Goal: Transaction & Acquisition: Purchase product/service

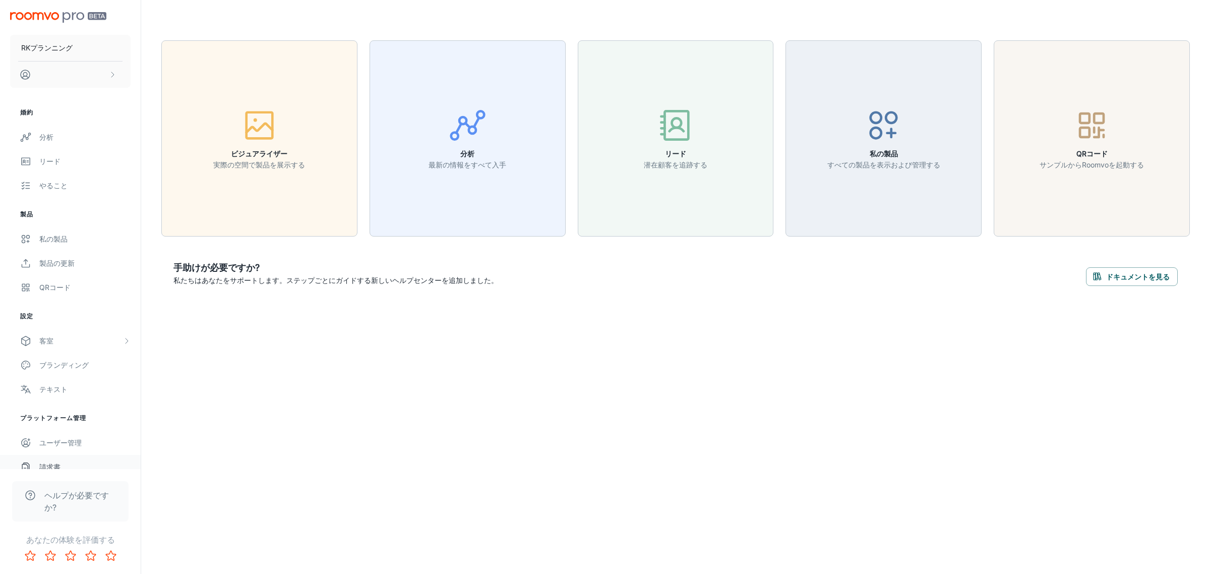
click at [48, 464] on font "請求書" at bounding box center [49, 466] width 21 height 9
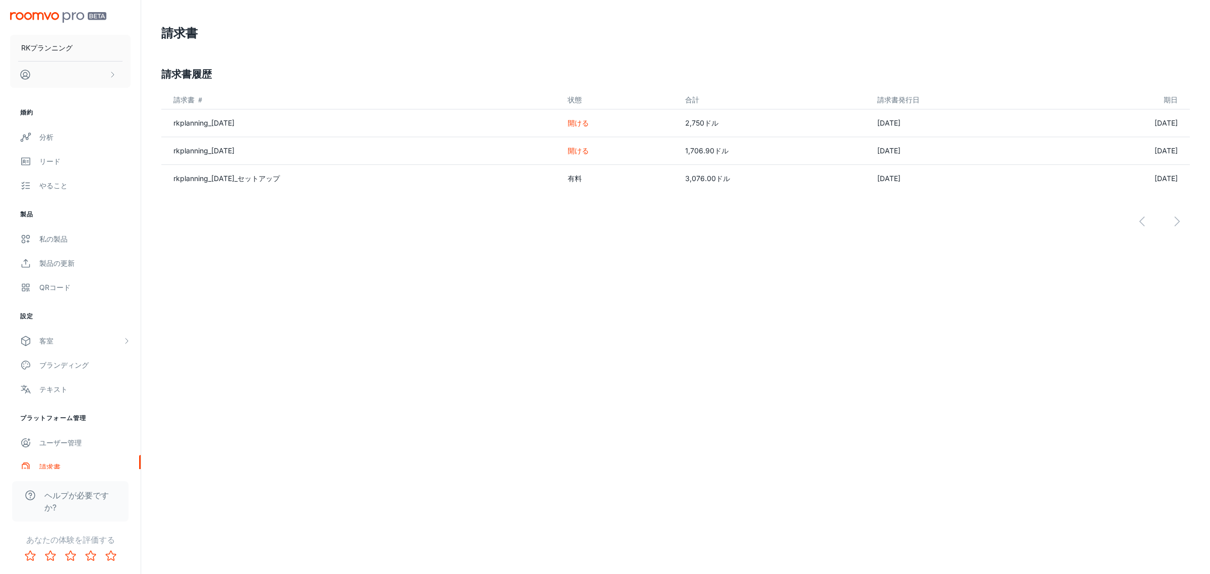
click at [570, 152] on font "開ける" at bounding box center [578, 150] width 21 height 9
click at [1075, 147] on font "[DATE]" at bounding box center [1166, 151] width 23 height 9
click at [568, 149] on font "開ける" at bounding box center [578, 150] width 21 height 9
click at [193, 147] on font "rkplanning_[DATE]" at bounding box center [203, 150] width 61 height 9
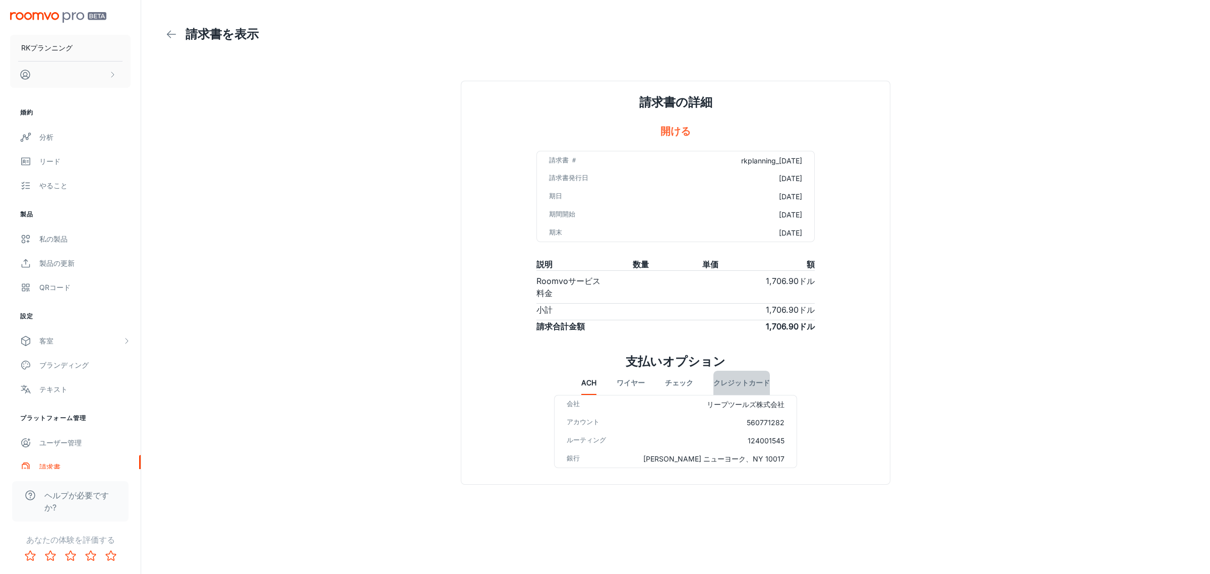
click at [730, 381] on font "クレジットカード" at bounding box center [741, 383] width 56 height 9
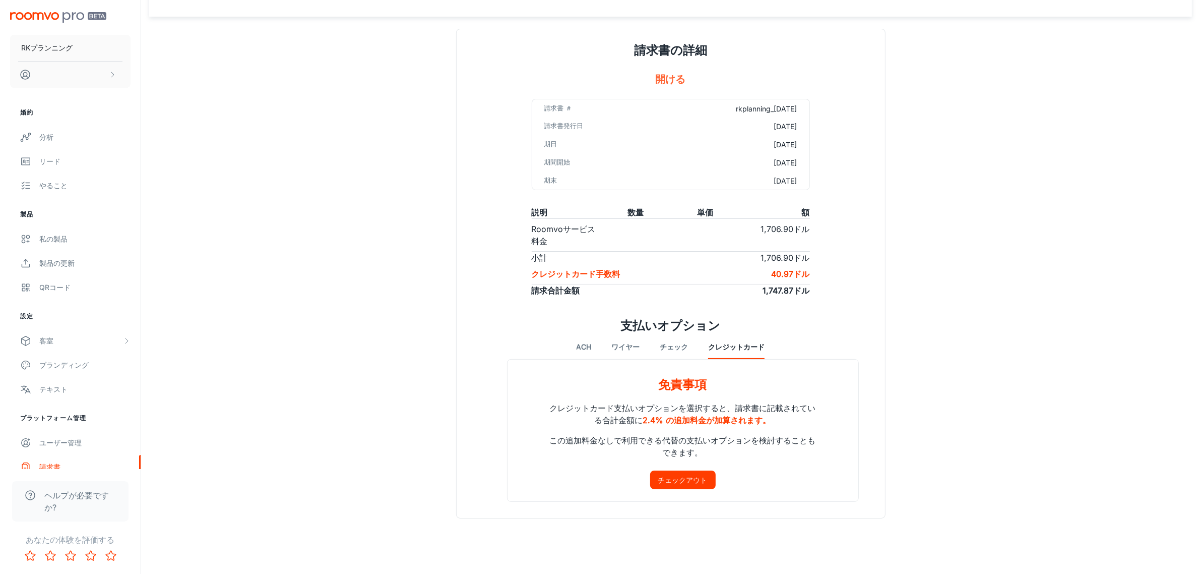
scroll to position [57, 0]
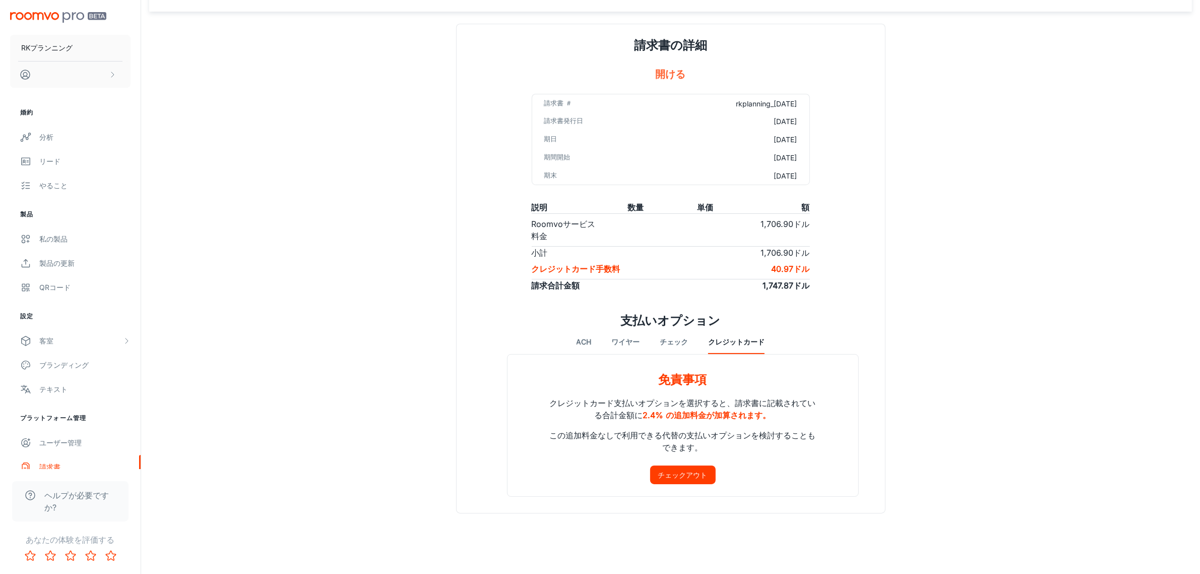
click at [689, 472] on font "チェックアウト" at bounding box center [682, 474] width 49 height 9
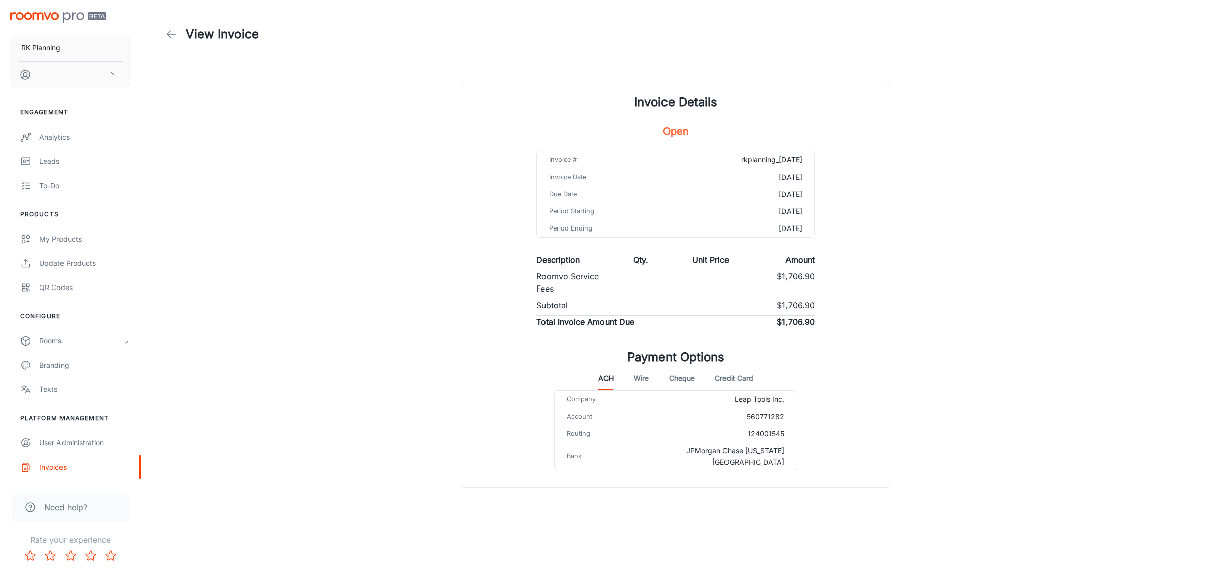
click at [742, 381] on button "Credit Card" at bounding box center [734, 378] width 38 height 24
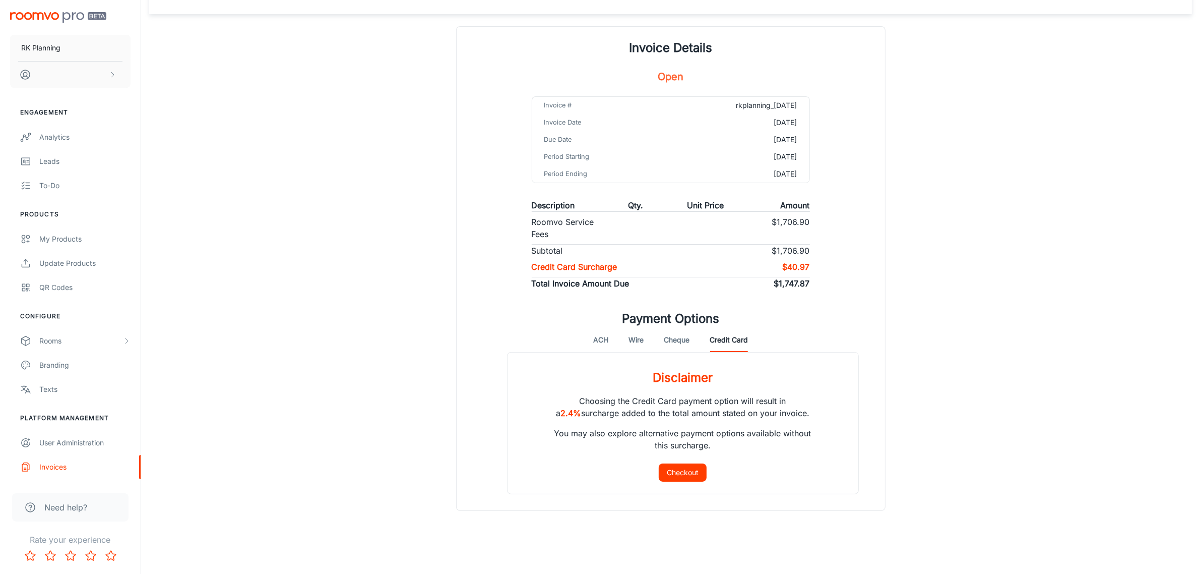
scroll to position [56, 0]
click at [664, 374] on h4 "Disclaimer" at bounding box center [683, 368] width 60 height 34
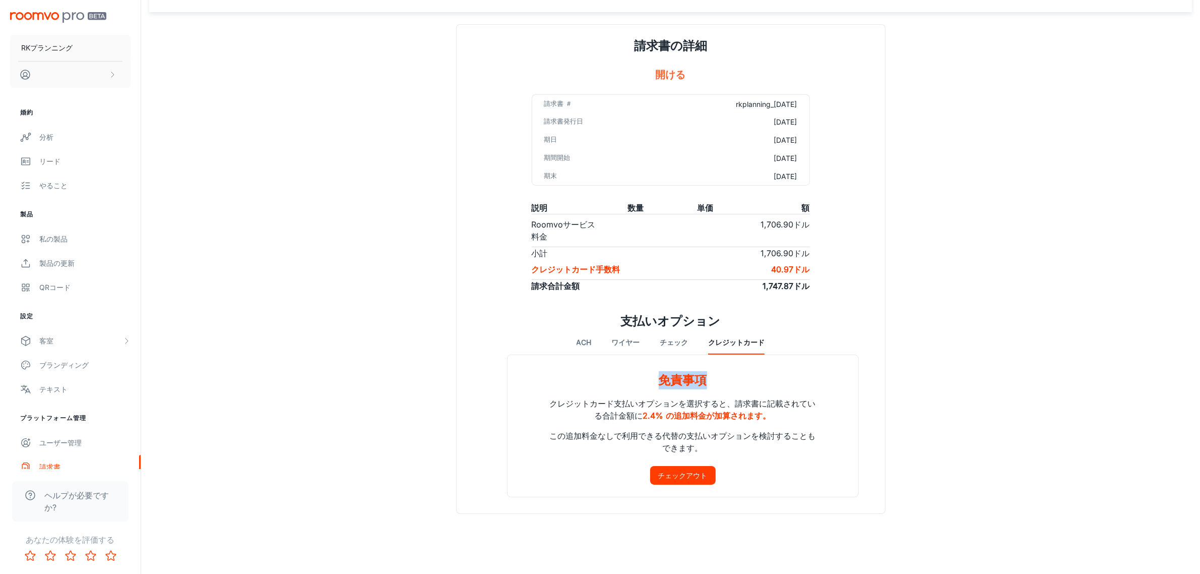
click at [407, 298] on div "請求書を表示 請求書の詳細 開ける 請求書 ＃ rkplanning_2025-06-30 請求書発行日 2025年6月30日 期日 2025年7月30日 期…" at bounding box center [670, 235] width 1043 height 582
click at [750, 331] on button "クレジットカード" at bounding box center [737, 342] width 56 height 24
click at [457, 308] on div "請求書の詳細 開ける 請求書 ＃ rkplanning_2025-06-30 請求書発行日 2025年6月30日 期日 2025年7月30日 期間開始 202…" at bounding box center [671, 269] width 429 height 489
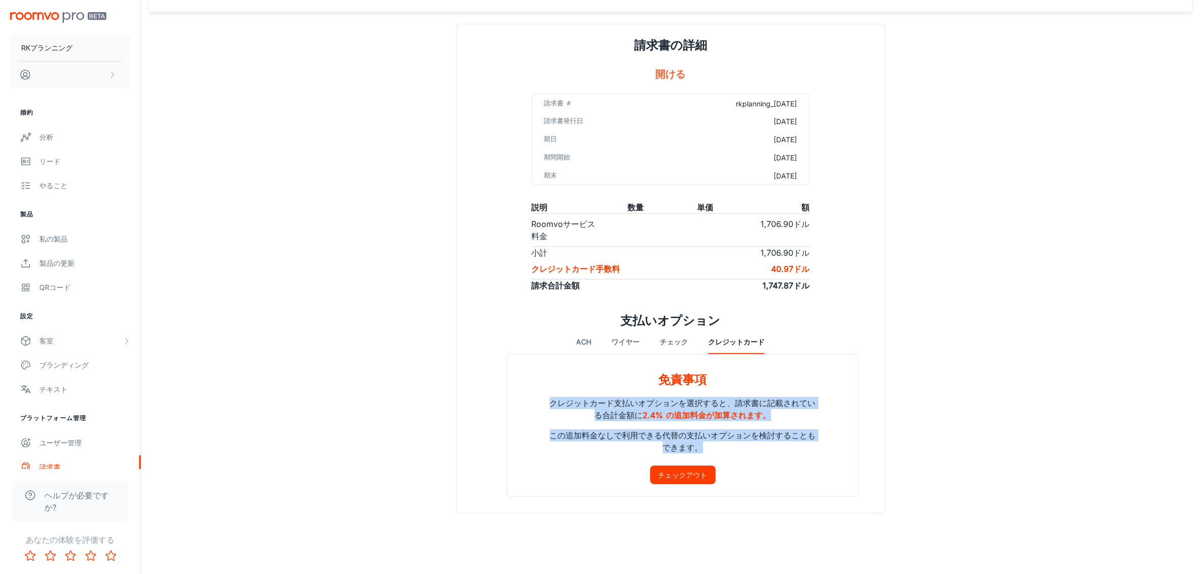
drag, startPoint x: 542, startPoint y: 394, endPoint x: 769, endPoint y: 448, distance: 233.2
click at [769, 448] on div "クレジットカード支払いオプションを選択すると、 請求書に記載されている合計金額に 2.4% の追加料金が加算されます。 この追加料金なしで利用できる代替の支払…" at bounding box center [683, 427] width 303 height 77
click at [748, 437] on p "この追加料金なしで利用できる代替の支払いオプションを検討することもできます。" at bounding box center [683, 437] width 270 height 32
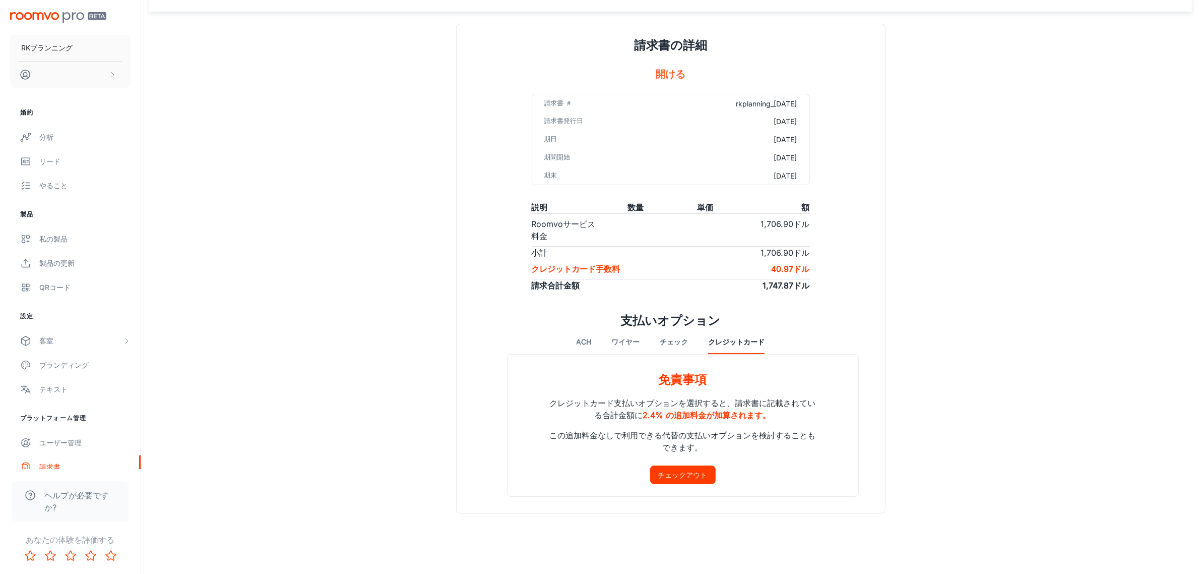
click at [665, 372] on font "免責事項" at bounding box center [683, 379] width 48 height 15
click at [639, 406] on div "クレジットカード支払いオプションを選択すると、 請求書に記載されている合計金額に 2.4% の追加料金が加算されます。 この追加料金なしで利用できる代替の支払…" at bounding box center [683, 427] width 303 height 77
click at [662, 312] on h1 "支払いオプション" at bounding box center [671, 321] width 100 height 18
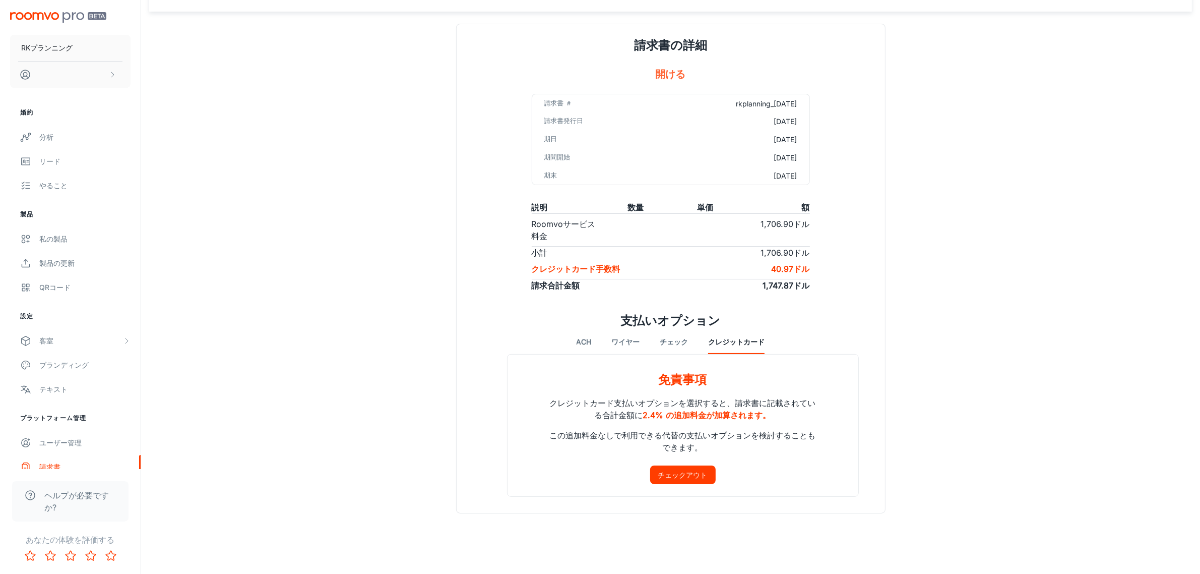
click at [662, 313] on font "支払いオプション" at bounding box center [671, 320] width 100 height 15
click at [396, 363] on div "請求書を表示 請求書の詳細 開ける 請求書 ＃ rkplanning_2025-06-30 請求書発行日 2025年6月30日 期日 2025年7月30日 期…" at bounding box center [670, 234] width 1043 height 582
click at [679, 465] on button "チェックアウト" at bounding box center [683, 474] width 66 height 19
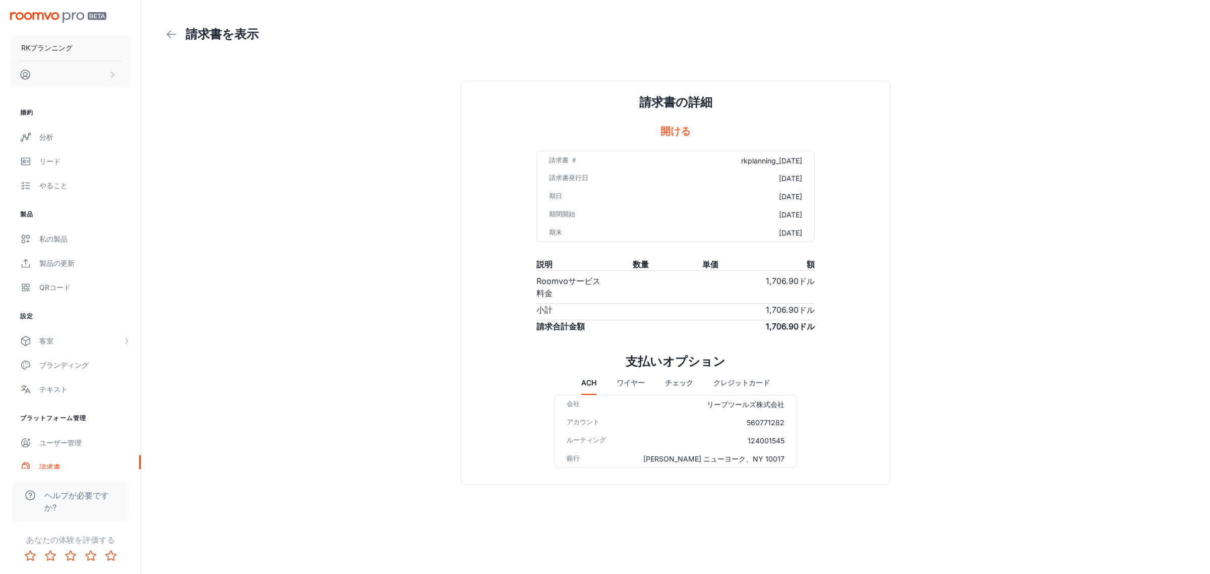
click at [623, 374] on button "ワイヤー" at bounding box center [631, 383] width 28 height 24
click at [667, 379] on font "チェック" at bounding box center [674, 383] width 28 height 9
click at [742, 380] on font "クレジットカード" at bounding box center [741, 383] width 56 height 9
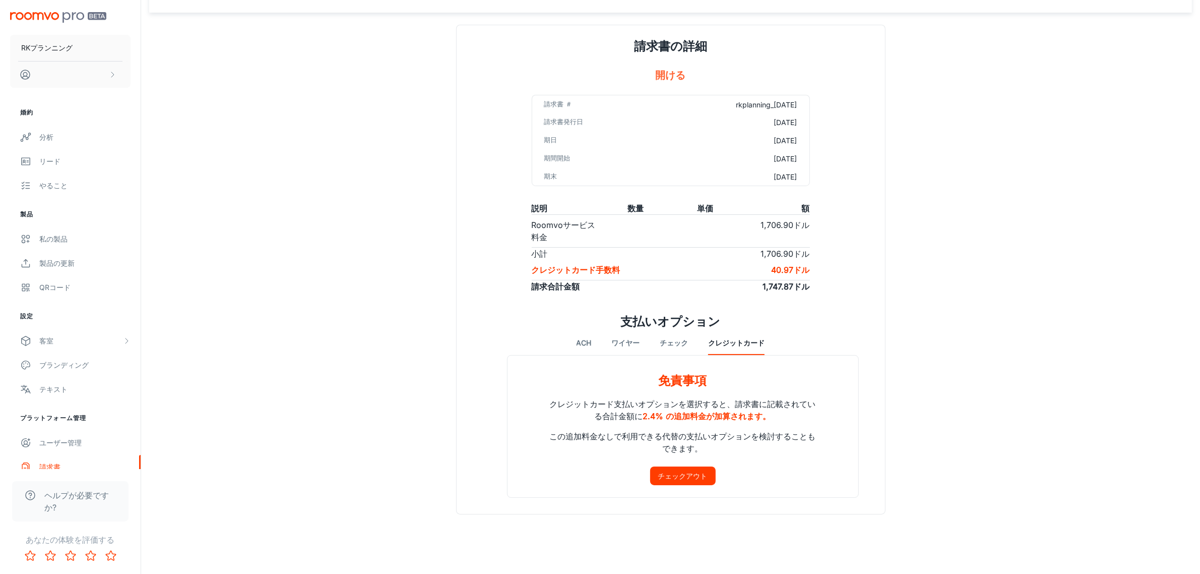
scroll to position [57, 0]
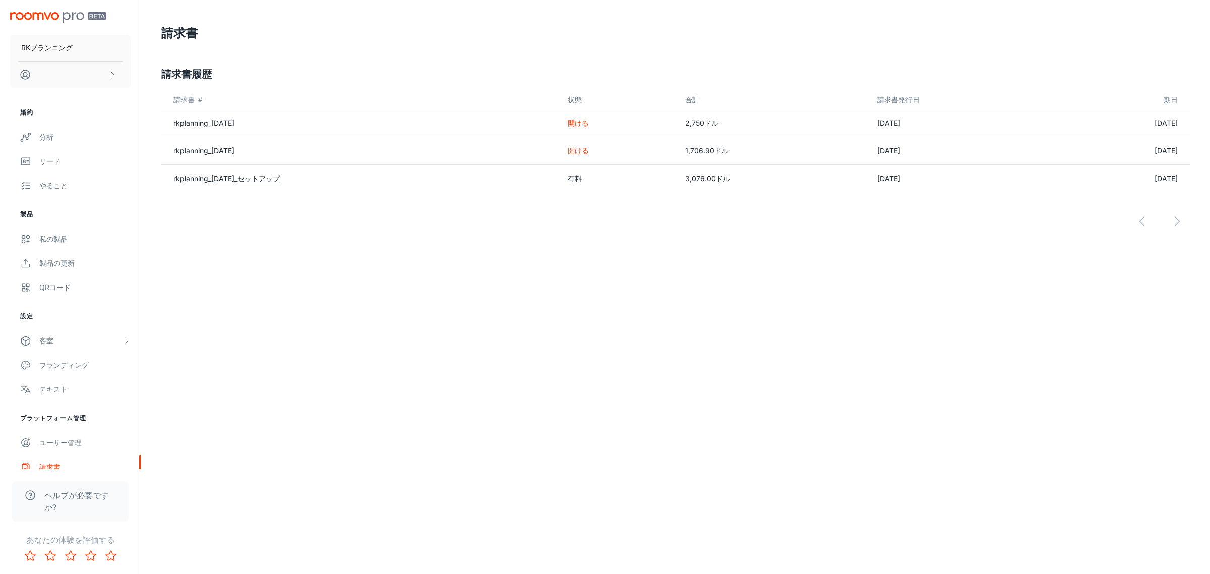
click at [280, 177] on font "rkplanning_2024-10-15_セットアップ" at bounding box center [226, 178] width 106 height 9
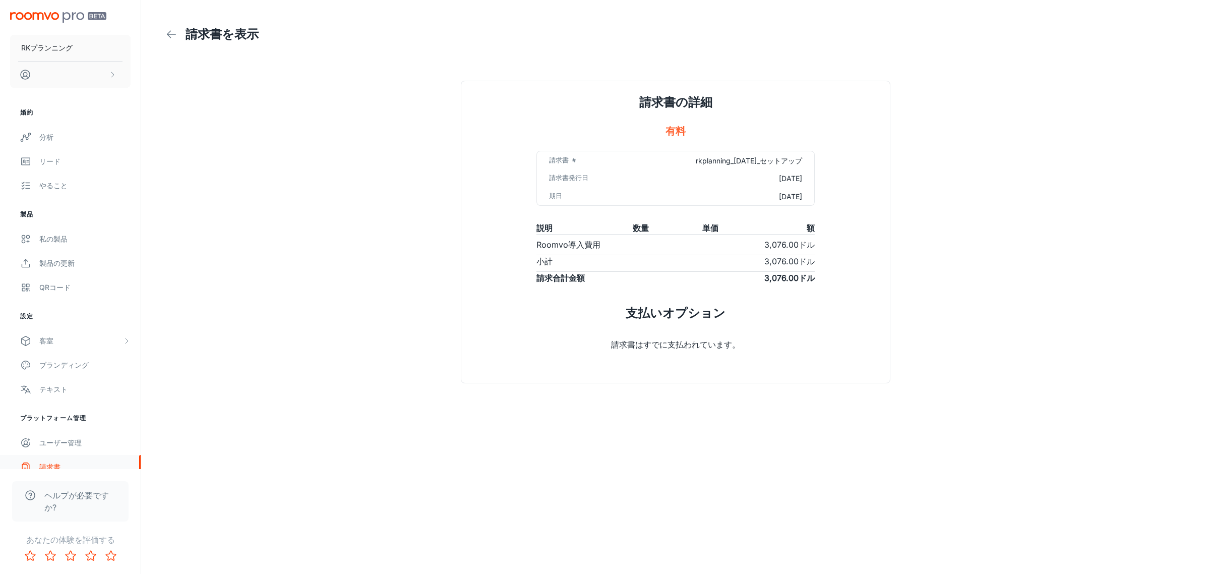
click at [46, 464] on font "請求書" at bounding box center [49, 466] width 21 height 9
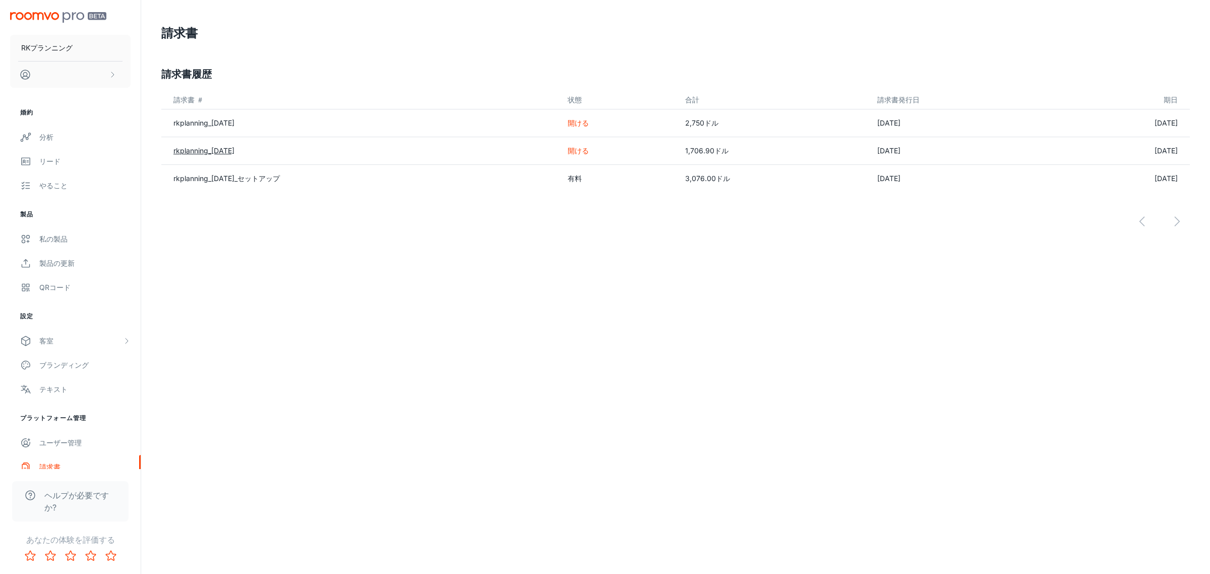
click at [224, 151] on font "rkplanning_[DATE]" at bounding box center [203, 150] width 61 height 9
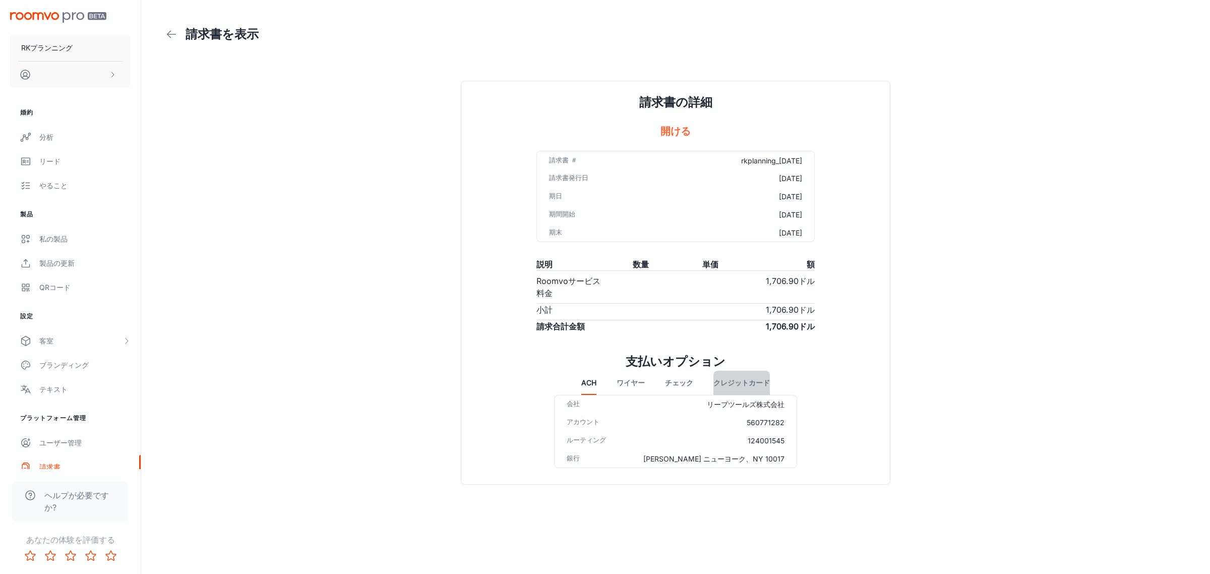
click at [752, 379] on font "クレジットカード" at bounding box center [741, 383] width 56 height 9
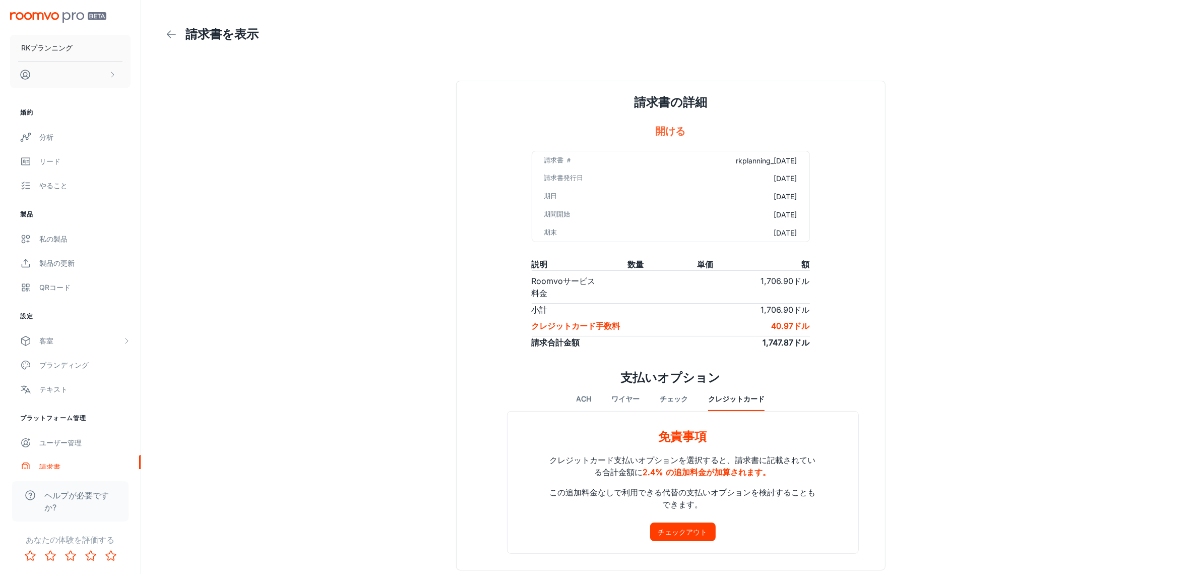
click at [689, 528] on font "チェックアウト" at bounding box center [682, 531] width 49 height 9
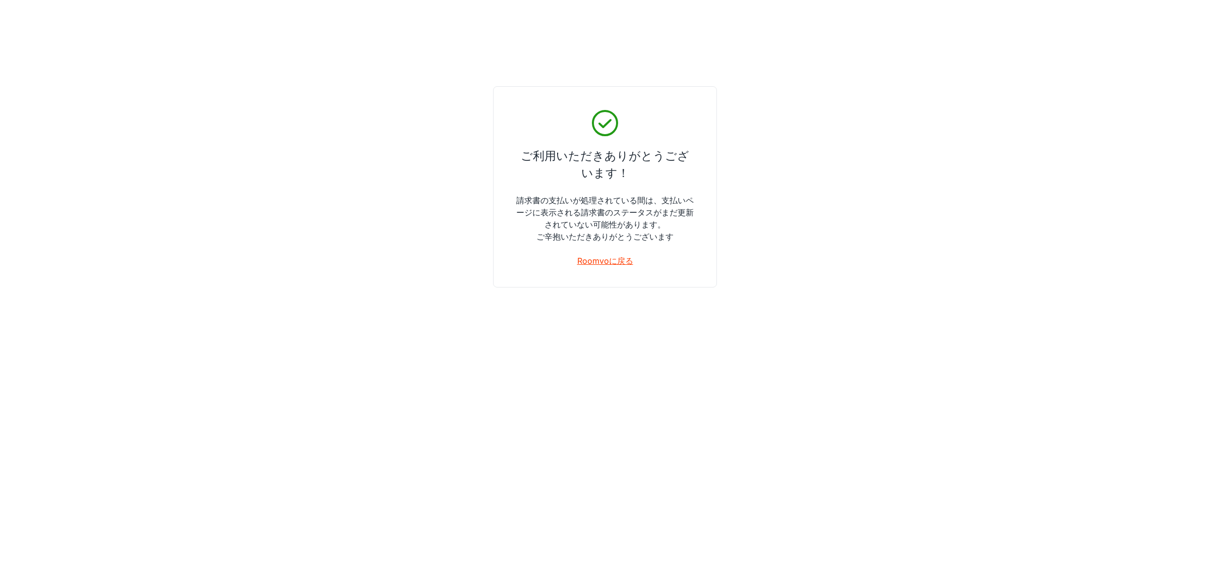
click at [603, 263] on font "Roomvoに戻る" at bounding box center [605, 261] width 56 height 10
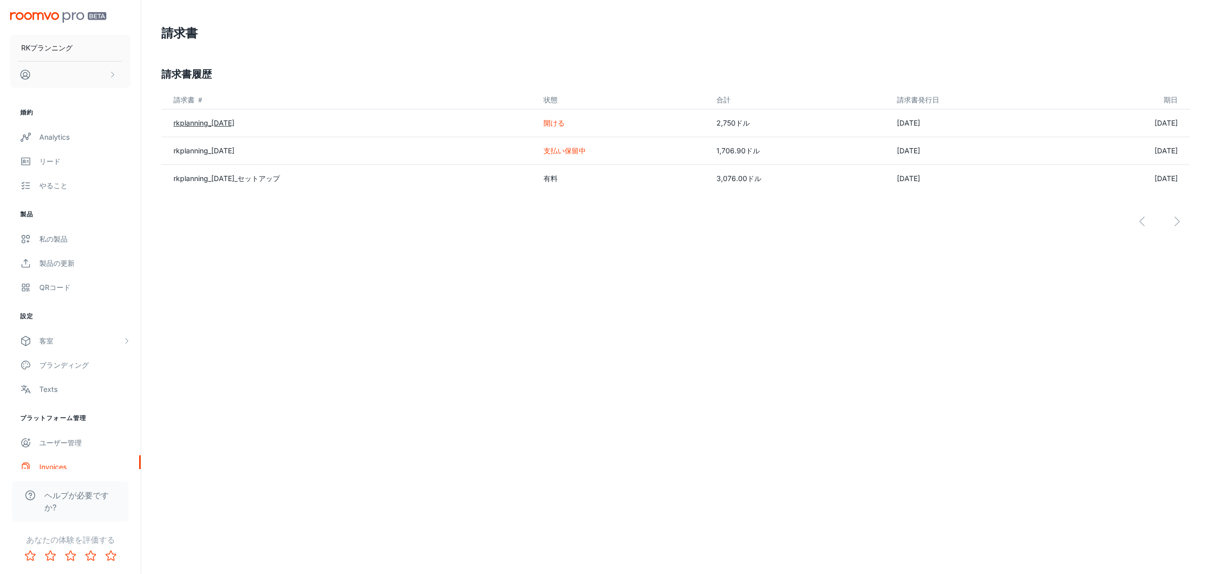
click at [207, 123] on font "rkplanning_2025-07-31" at bounding box center [203, 122] width 61 height 9
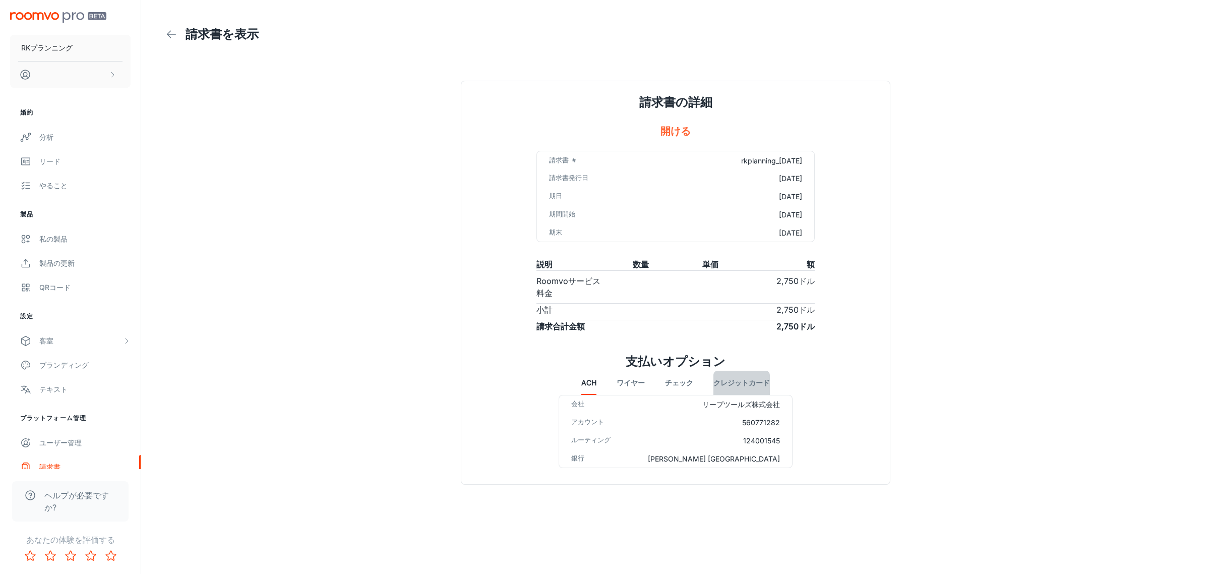
click at [727, 379] on font "クレジットカード" at bounding box center [741, 383] width 56 height 9
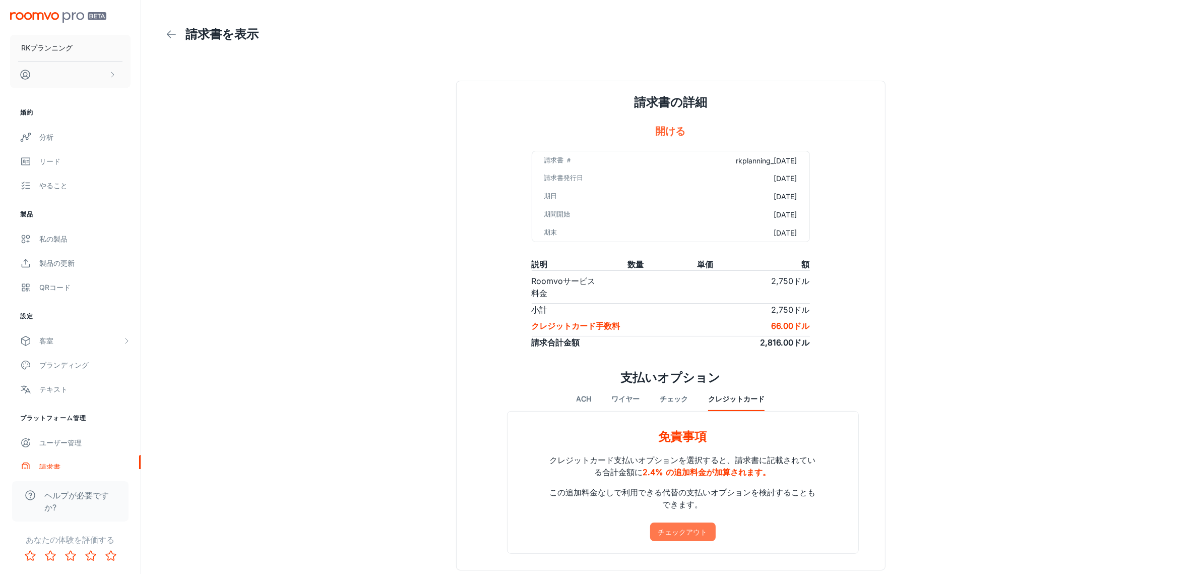
click at [678, 527] on font "チェックアウト" at bounding box center [682, 531] width 49 height 9
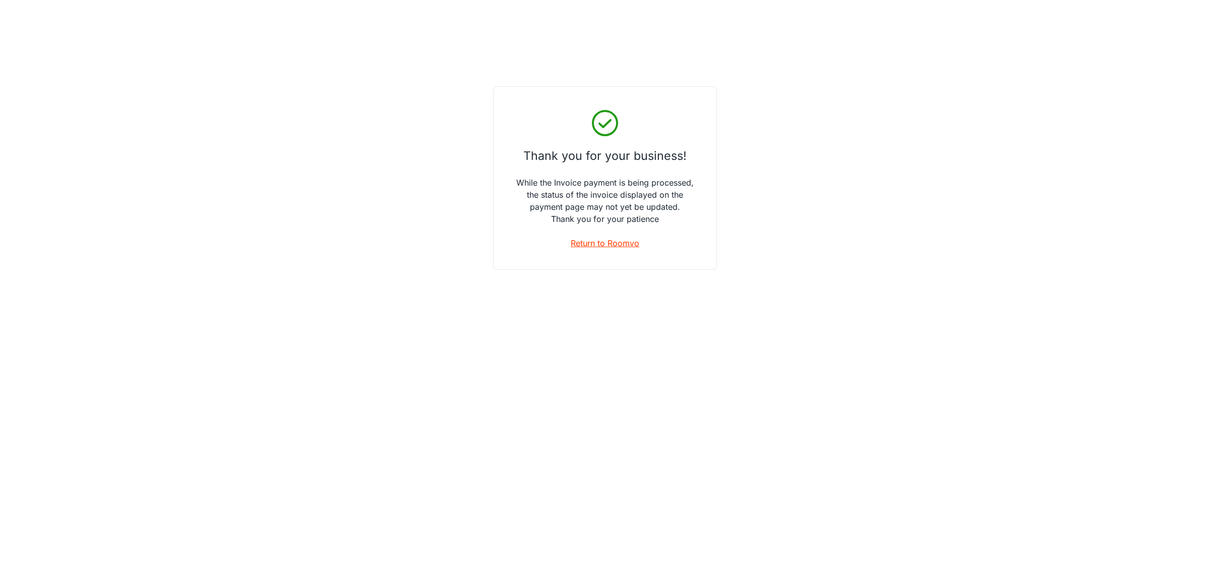
drag, startPoint x: 596, startPoint y: 235, endPoint x: 595, endPoint y: 242, distance: 7.1
click at [596, 235] on div "Thank you for your business! While the Invoice payment is being processed, the …" at bounding box center [605, 178] width 224 height 184
click at [595, 242] on link "Return to Roomvo" at bounding box center [605, 243] width 69 height 12
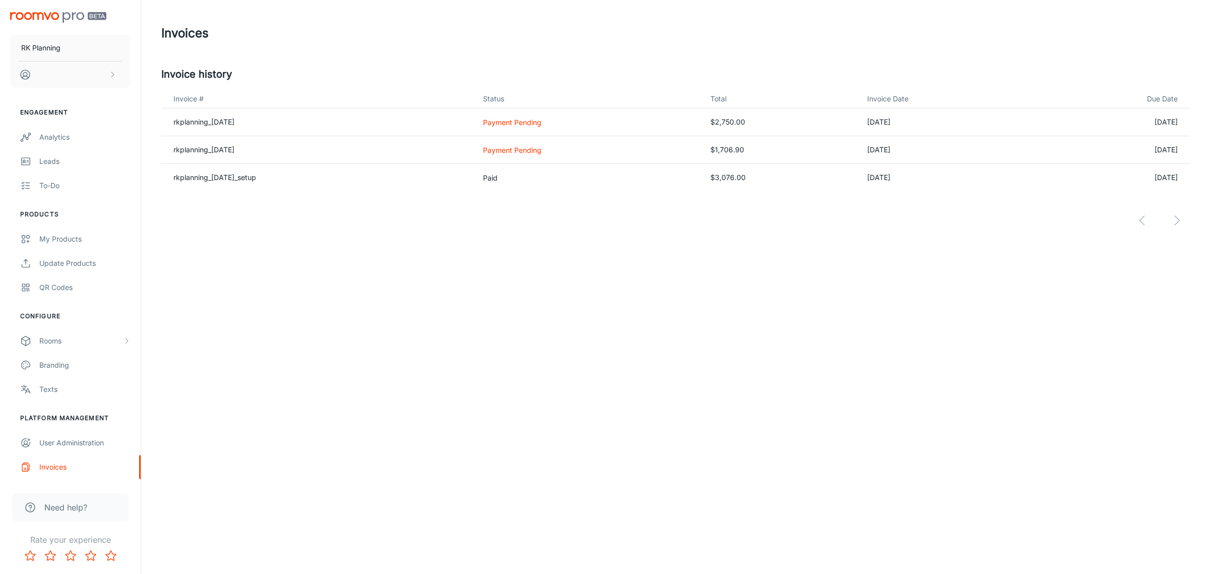
click at [343, 344] on div "RK Planning Engagement Analytics Leads To-do Products My Products Update Produc…" at bounding box center [605, 287] width 1210 height 574
click at [59, 133] on div "Analytics" at bounding box center [84, 137] width 91 height 11
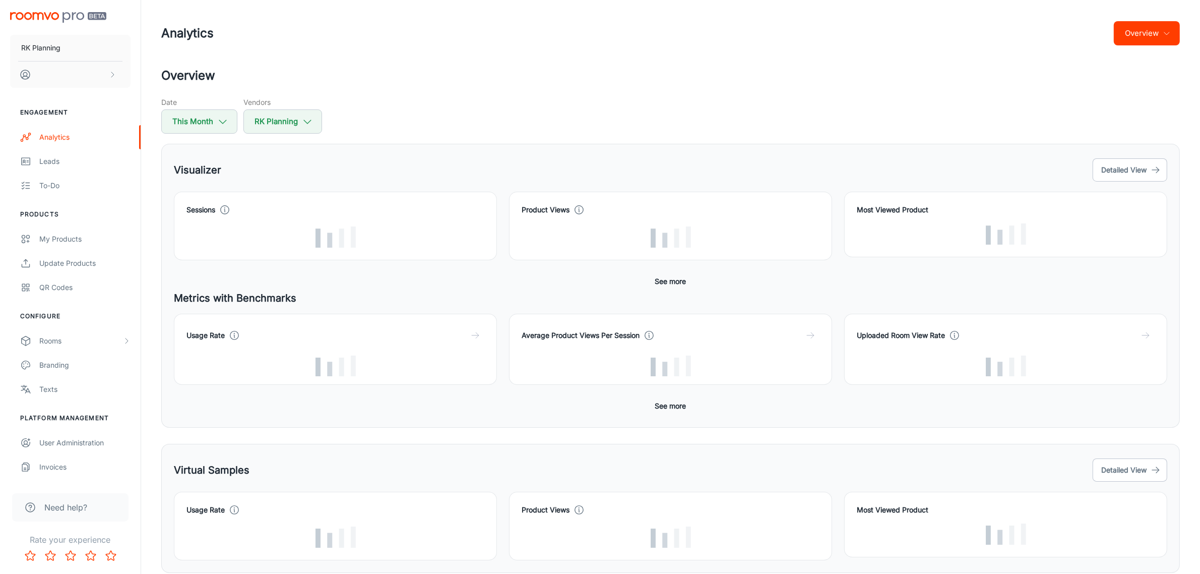
drag, startPoint x: 701, startPoint y: 89, endPoint x: 687, endPoint y: 93, distance: 14.7
click at [701, 89] on div "Overview Date This Month Vendors RK Planning" at bounding box center [670, 100] width 1019 height 67
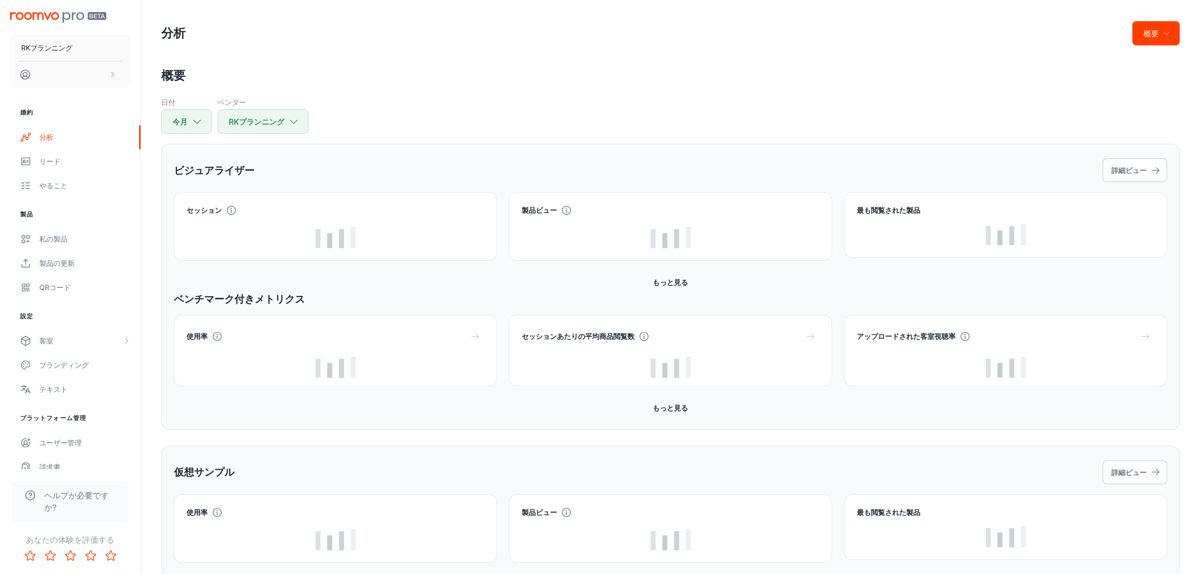
click at [393, 107] on div "日付 今月 ベンダー RKプランニング" at bounding box center [670, 115] width 1019 height 37
click at [445, 140] on div "概要 日付 今月 ベンダー RKプランニング ビジュアライザー 詳細ビュー セッション 製品ビュー 最も閲覧された製品 コンバージョン率乗数 もっと見る ベン…" at bounding box center [670, 414] width 1043 height 694
click at [377, 110] on div "日付 今月 ベンダー RKプランニング" at bounding box center [670, 115] width 1019 height 37
click at [64, 10] on div "RKプランニング" at bounding box center [70, 48] width 141 height 96
click at [32, 15] on img "スクロール可能なコンテンツ" at bounding box center [58, 17] width 96 height 11
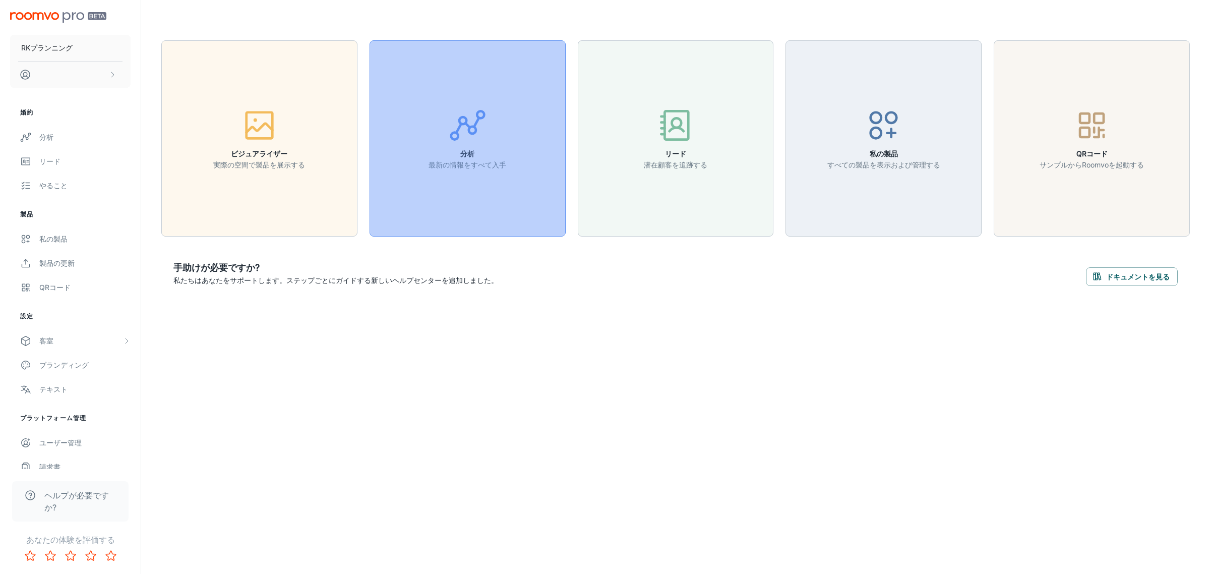
click at [473, 170] on button "分析 最新の情報をすべて入手" at bounding box center [468, 138] width 196 height 196
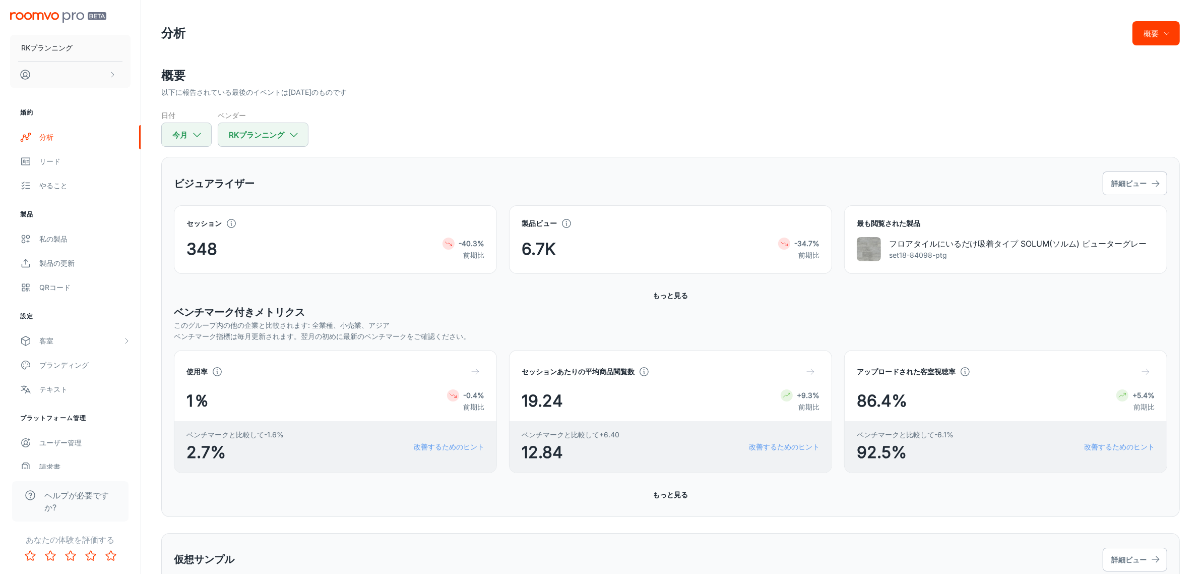
click at [613, 158] on div "ビジュアライザー 詳細ビュー セッション 348 -40.3% 前期比 製品ビュー 6.7K -34.7% 前期比 最も閲覧された製品 フロアタイルにいるだけ…" at bounding box center [670, 337] width 1019 height 360
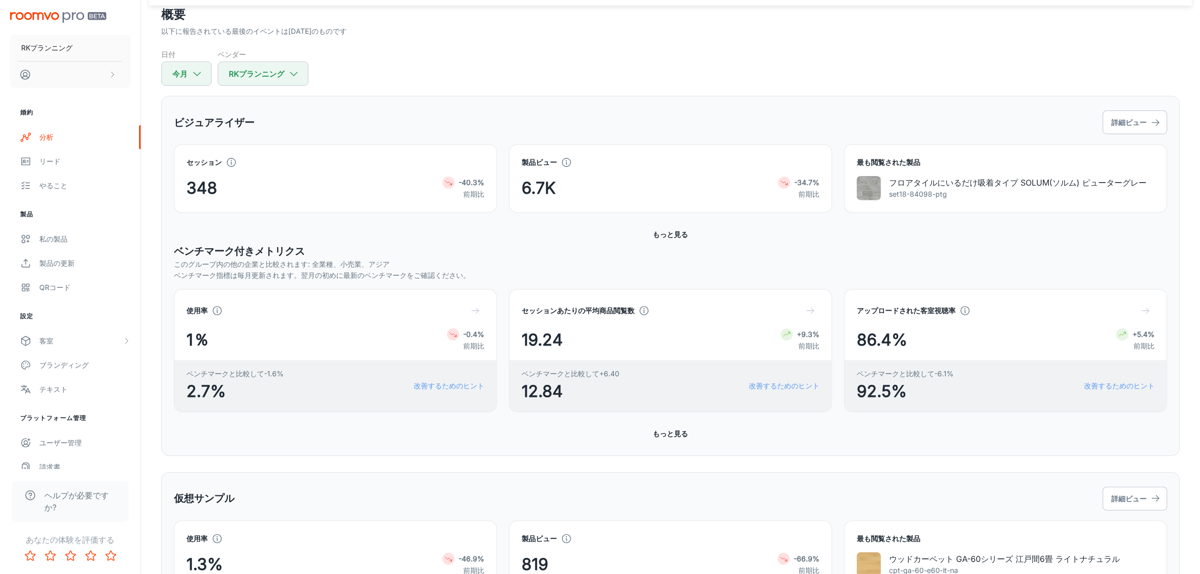
scroll to position [63, 0]
click at [991, 440] on div "ビジュアライザー 詳細ビュー セッション 348 -40.3% 前期比 製品ビュー 6.7K -34.7% 前期比 最も閲覧された製品 フロアタイルにいるだけ…" at bounding box center [670, 274] width 1019 height 360
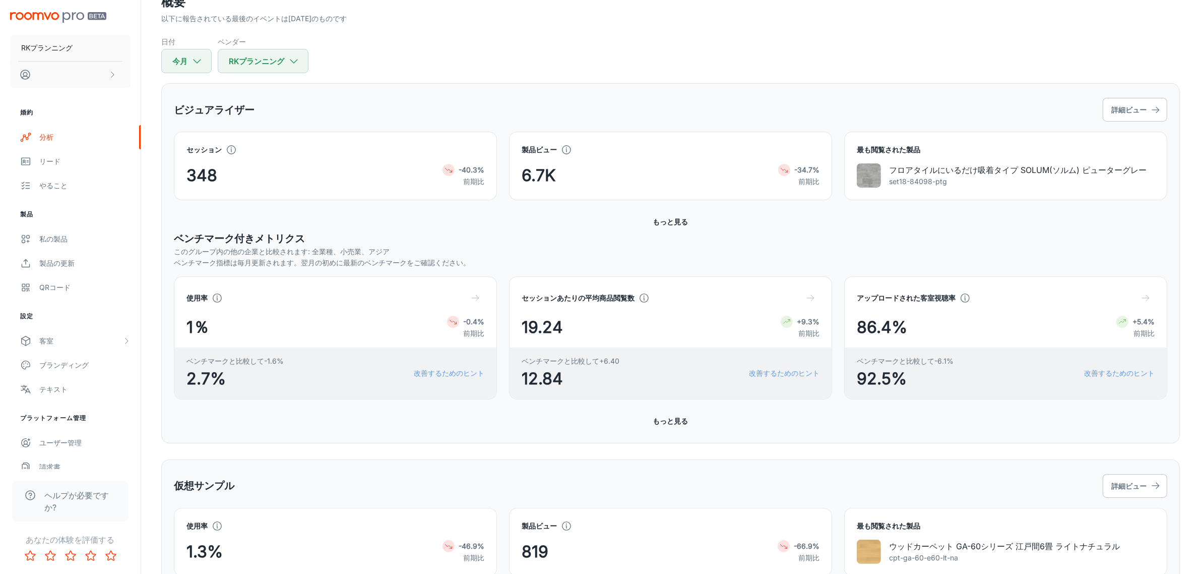
scroll to position [62, 0]
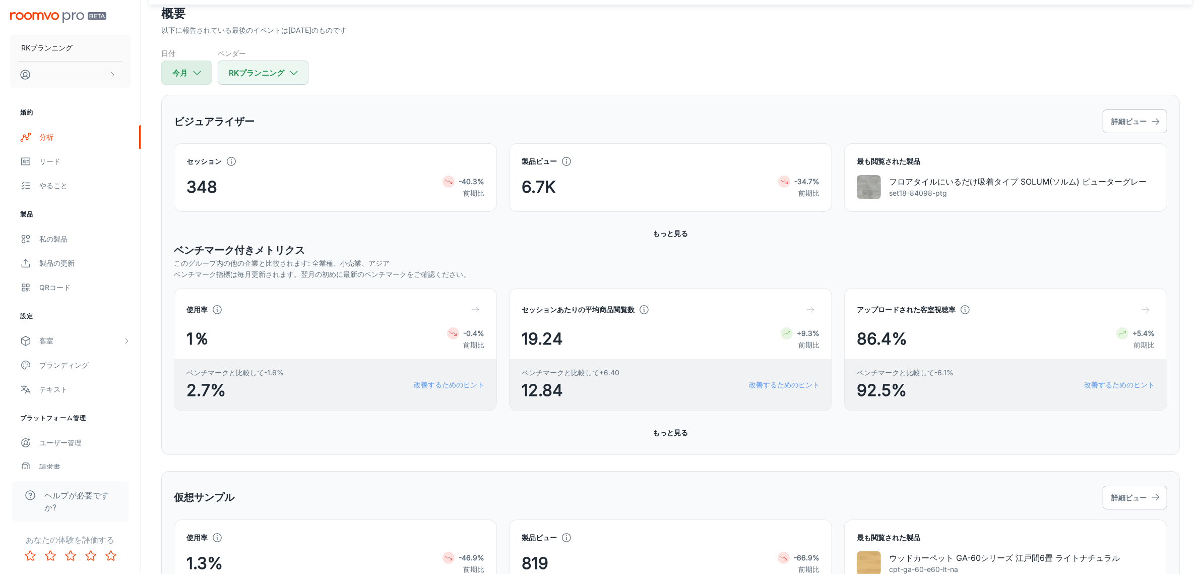
click at [193, 74] on icon "button" at bounding box center [197, 72] width 11 height 11
select select "7"
select select "2025"
select select "7"
select select "2025"
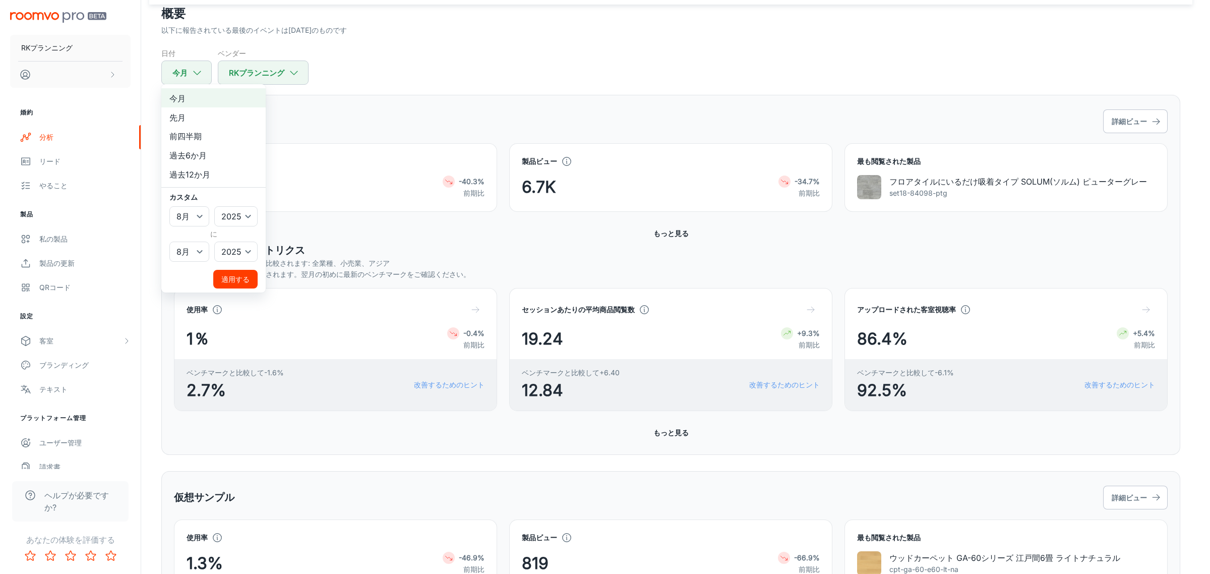
click at [187, 122] on li "先月" at bounding box center [213, 116] width 104 height 19
select select "6"
click at [207, 273] on div "適用する" at bounding box center [209, 279] width 96 height 19
click at [215, 273] on button "適用する" at bounding box center [235, 279] width 44 height 19
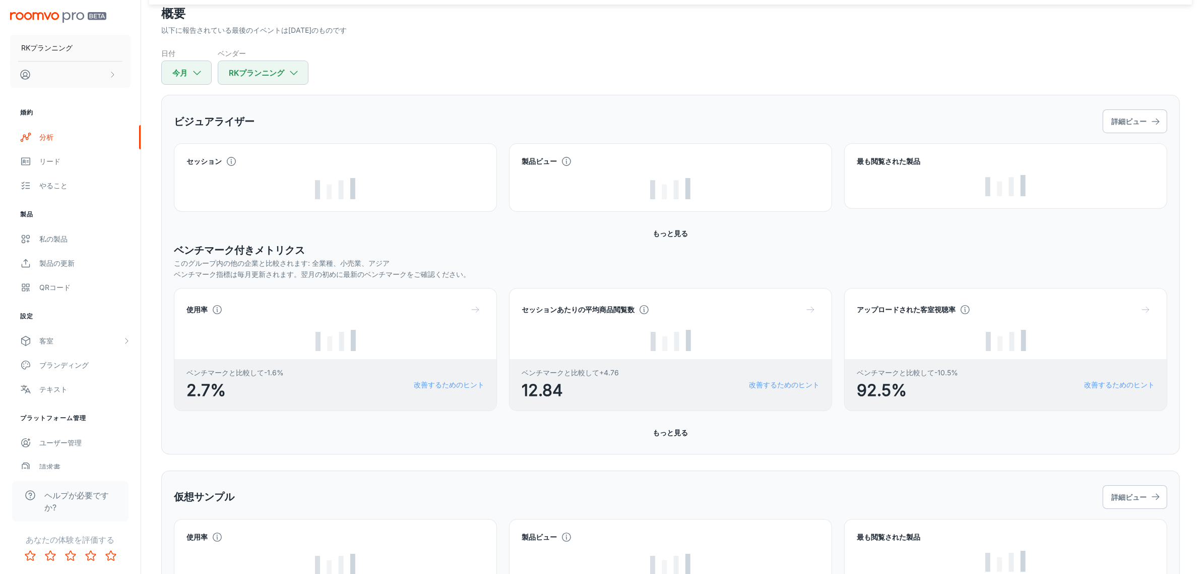
click at [535, 71] on div "日付 今月 ベンダー RKプランニング" at bounding box center [670, 66] width 1019 height 37
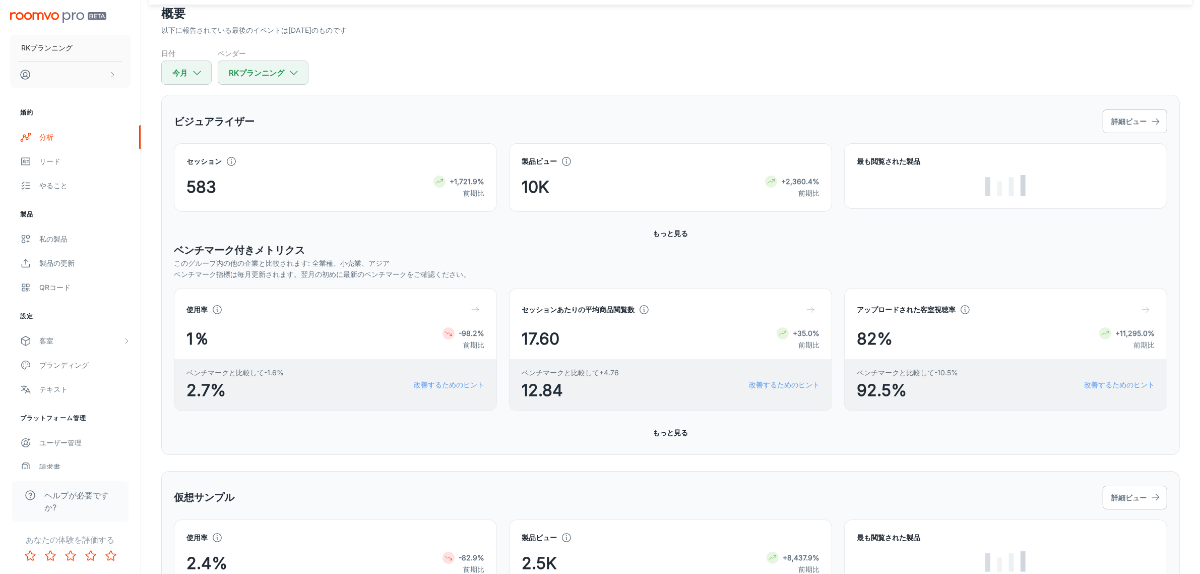
click at [558, 96] on div "ビジュアライザー 詳細ビュー セッション 583 +1,721.9% 前期比 製品ビュー 10K +2,360.4% 前期比 最も閲覧された製品 コンバージョ…" at bounding box center [670, 275] width 1019 height 360
click at [558, 96] on div "ビジュアライザー 詳細ビュー セッション 583 +1,721.9% 前期比 製品ビュー 10K +2,360.4% 前期比 最も閲覧された製品 フロアタイル…" at bounding box center [670, 275] width 1019 height 360
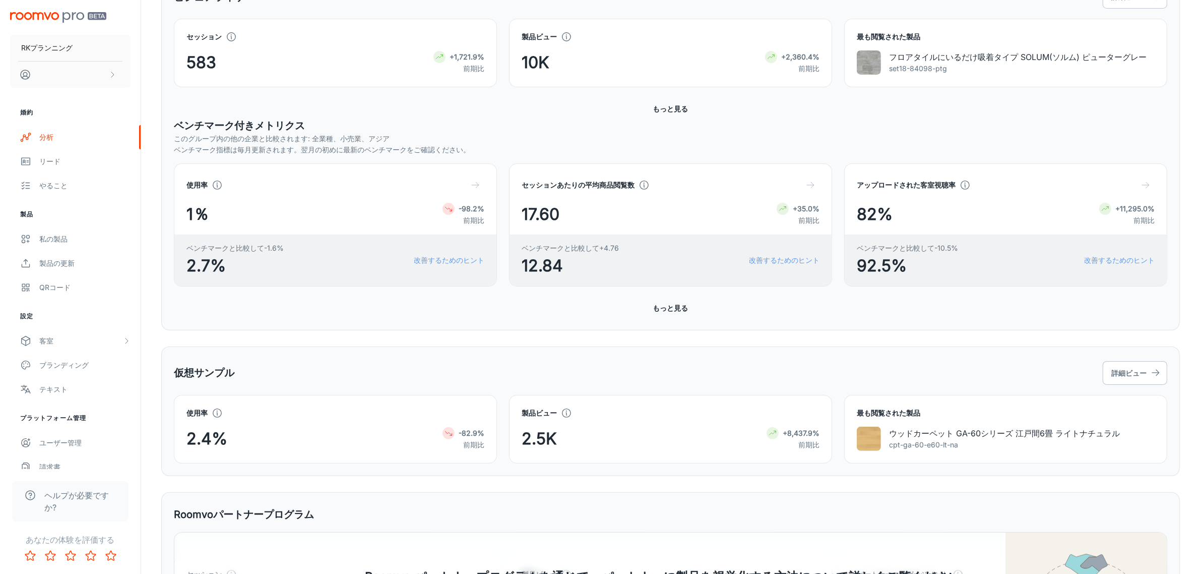
scroll to position [188, 0]
click at [474, 321] on div "ビジュアライザー 詳細ビュー セッション 583 +1,721.9% 前期比 製品ビュー 10K +2,360.4% 前期比 最も閲覧された製品 フロアタイル…" at bounding box center [670, 149] width 1019 height 360
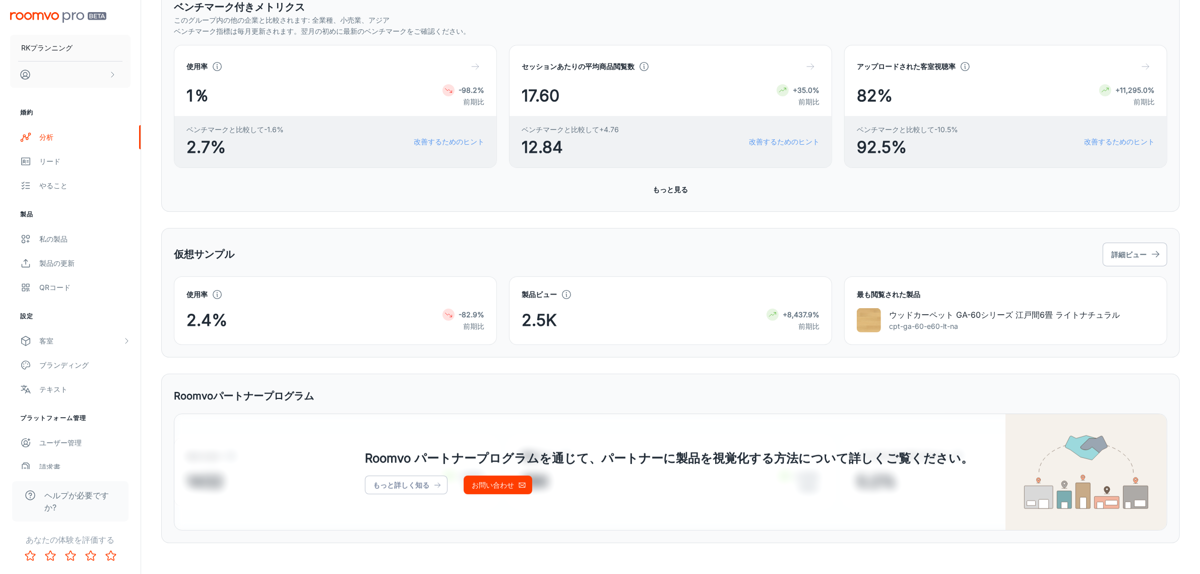
scroll to position [314, 0]
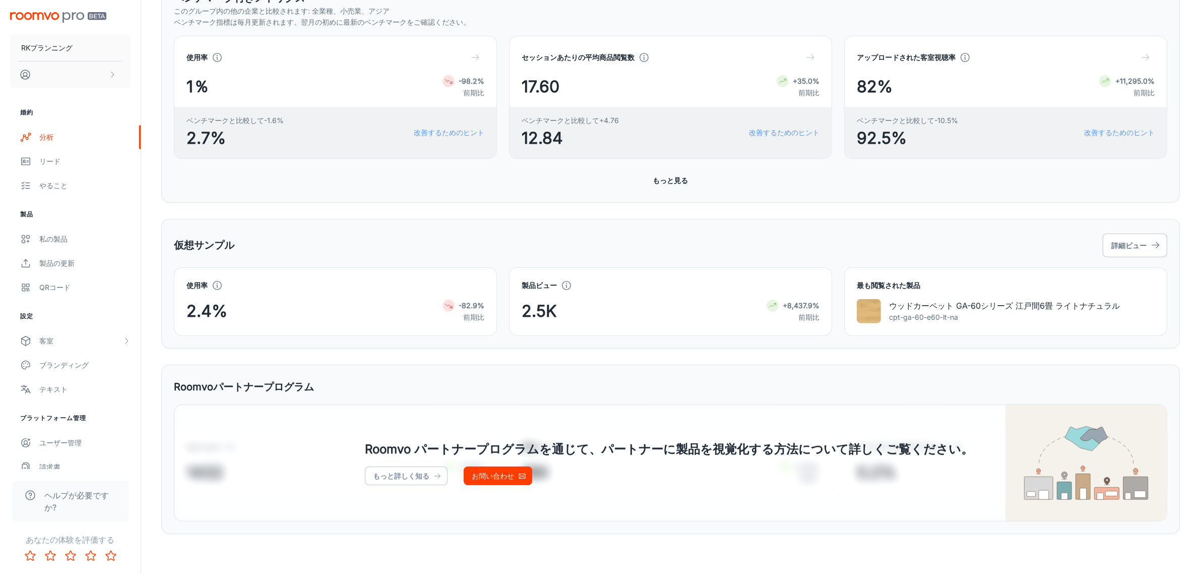
click at [522, 235] on div "仮想サンプル 詳細ビュー" at bounding box center [671, 245] width 994 height 28
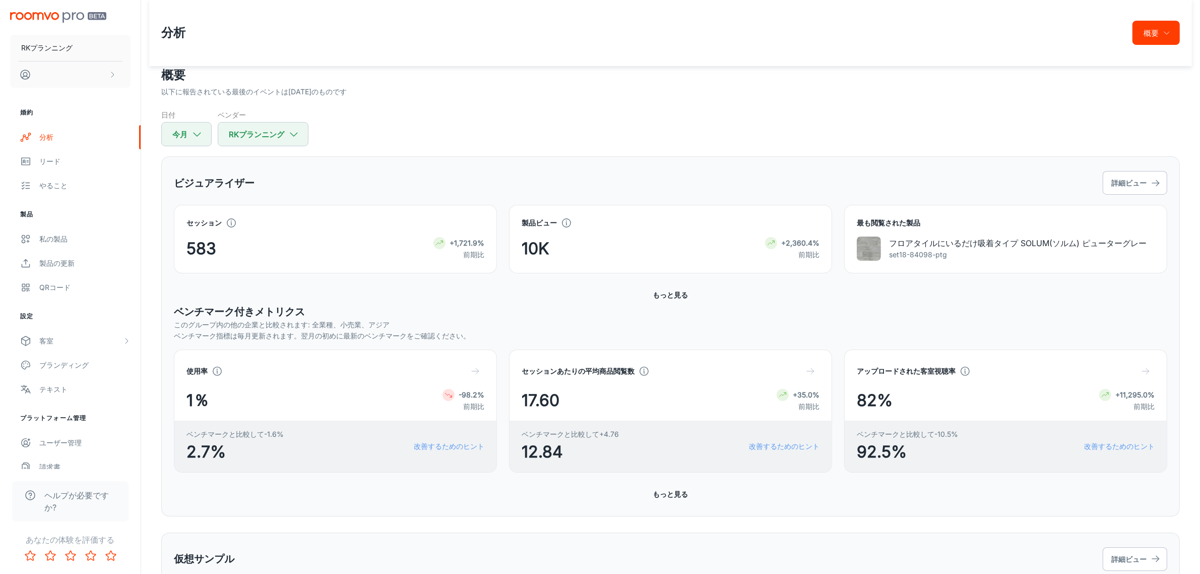
scroll to position [0, 0]
click at [166, 134] on button "今月" at bounding box center [186, 135] width 50 height 24
select select "6"
select select "2025"
select select "6"
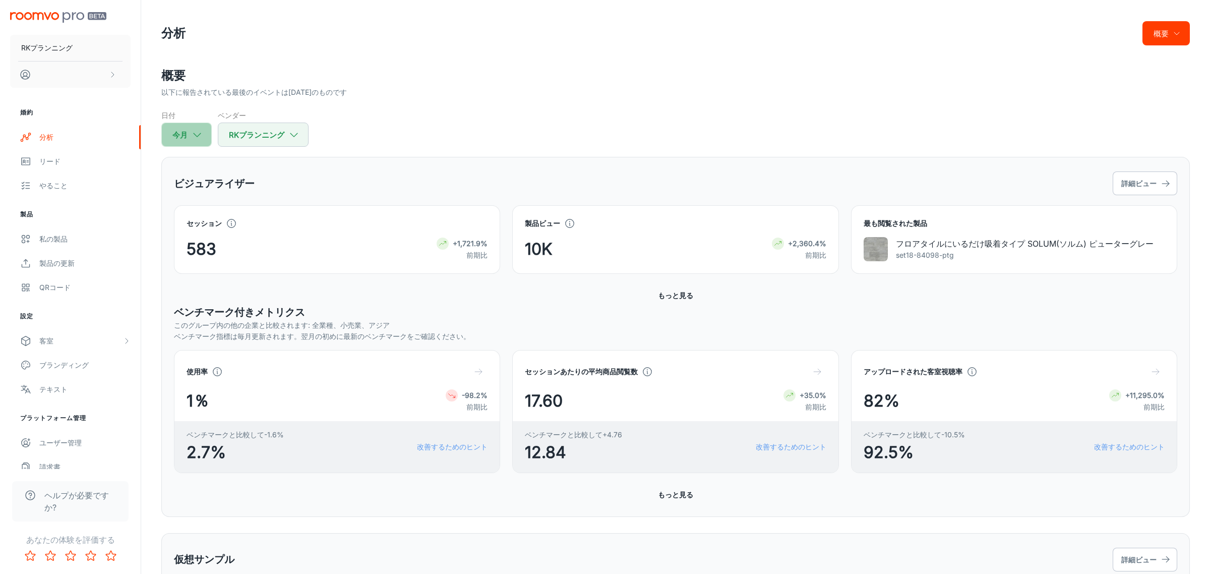
select select "2025"
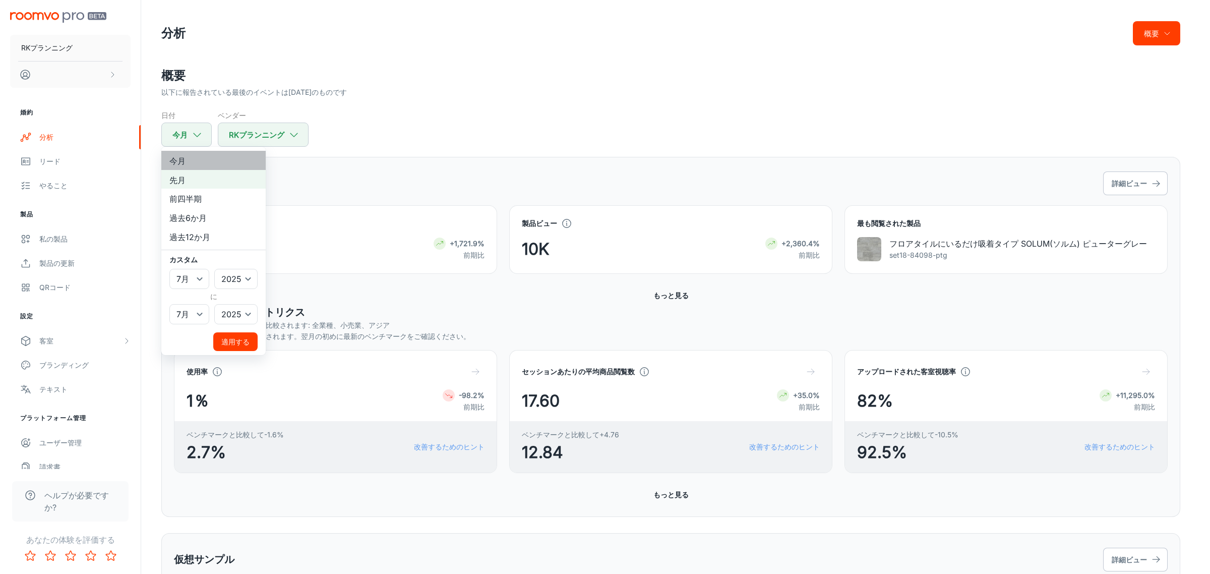
click at [185, 164] on font "今月" at bounding box center [177, 161] width 16 height 10
select select "7"
click at [459, 136] on div at bounding box center [605, 287] width 1210 height 574
select select "6"
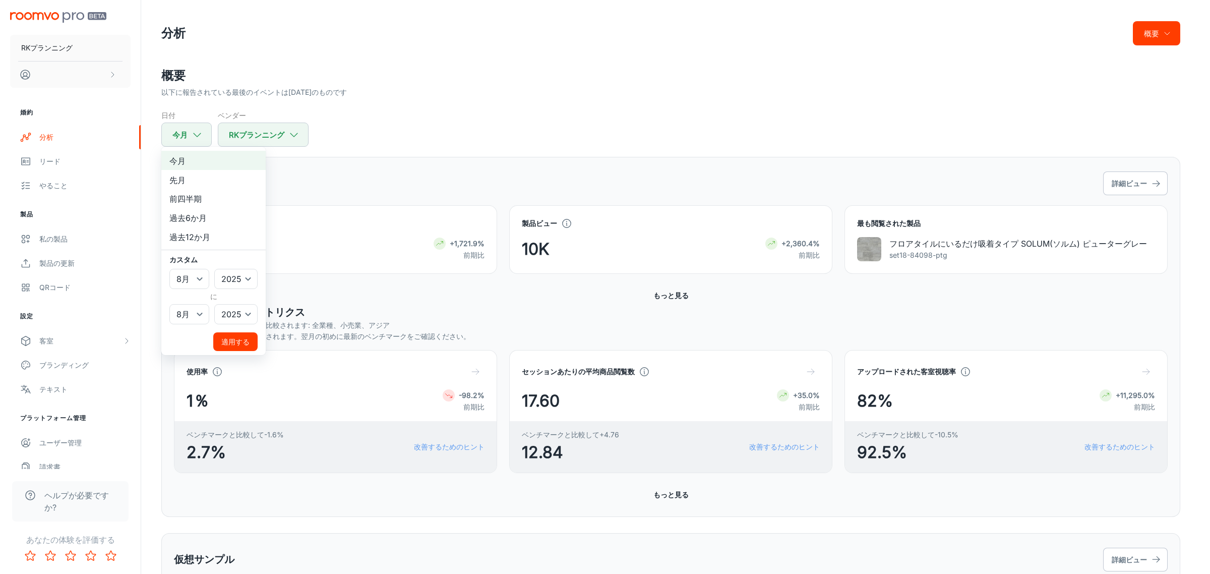
select select "6"
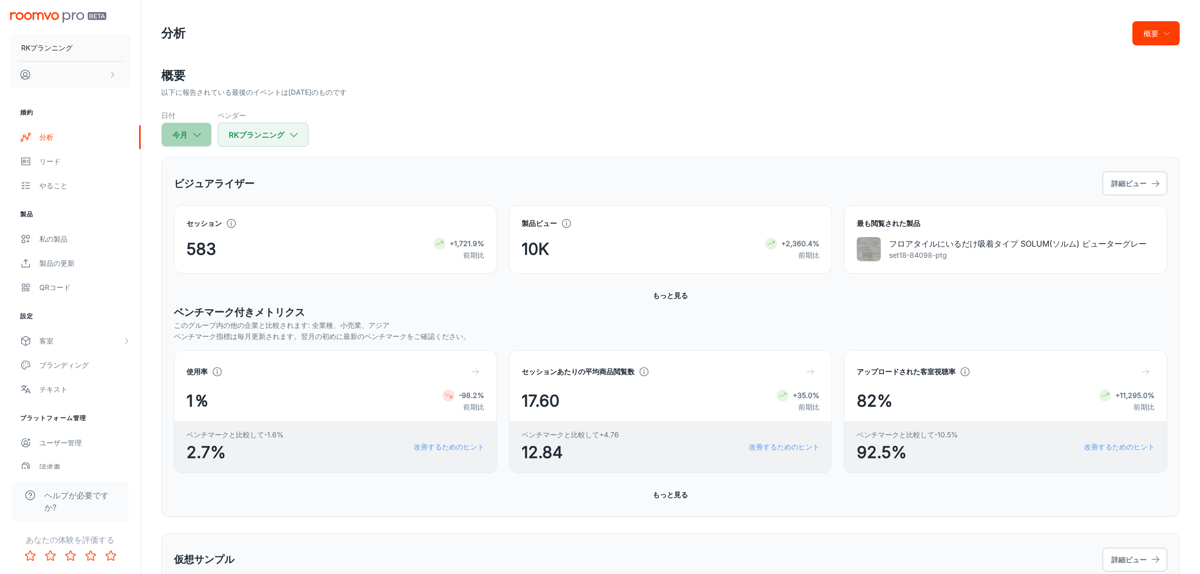
click at [182, 136] on font "今月" at bounding box center [179, 135] width 15 height 10
select select "6"
select select "2025"
select select "6"
select select "2025"
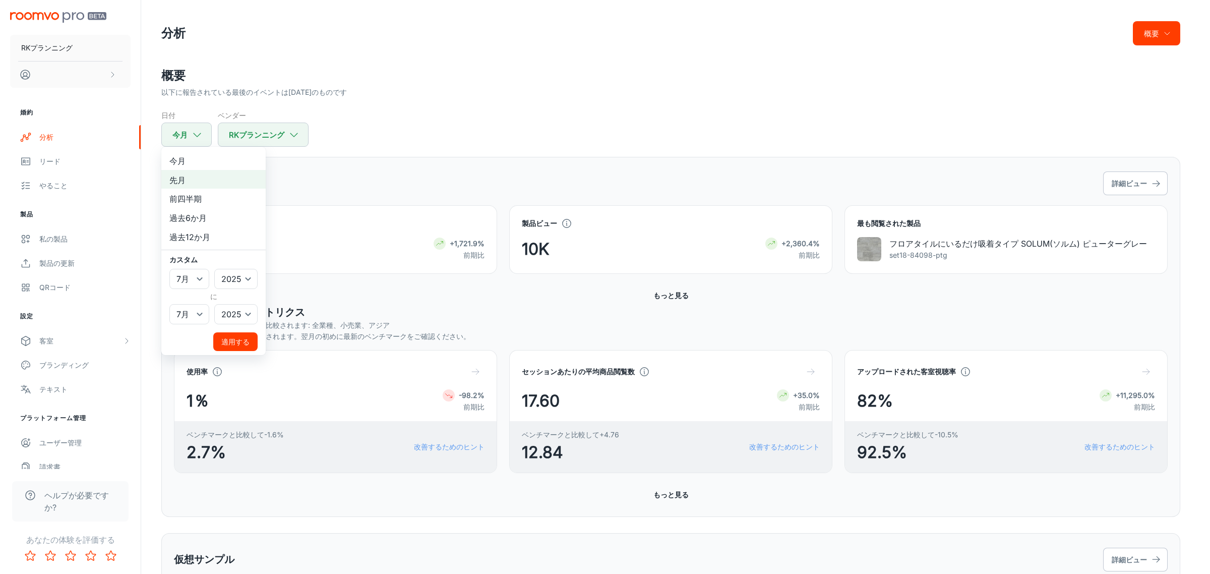
click at [185, 160] on font "今月" at bounding box center [177, 161] width 16 height 10
select select "7"
click at [234, 337] on font "適用する" at bounding box center [235, 341] width 28 height 9
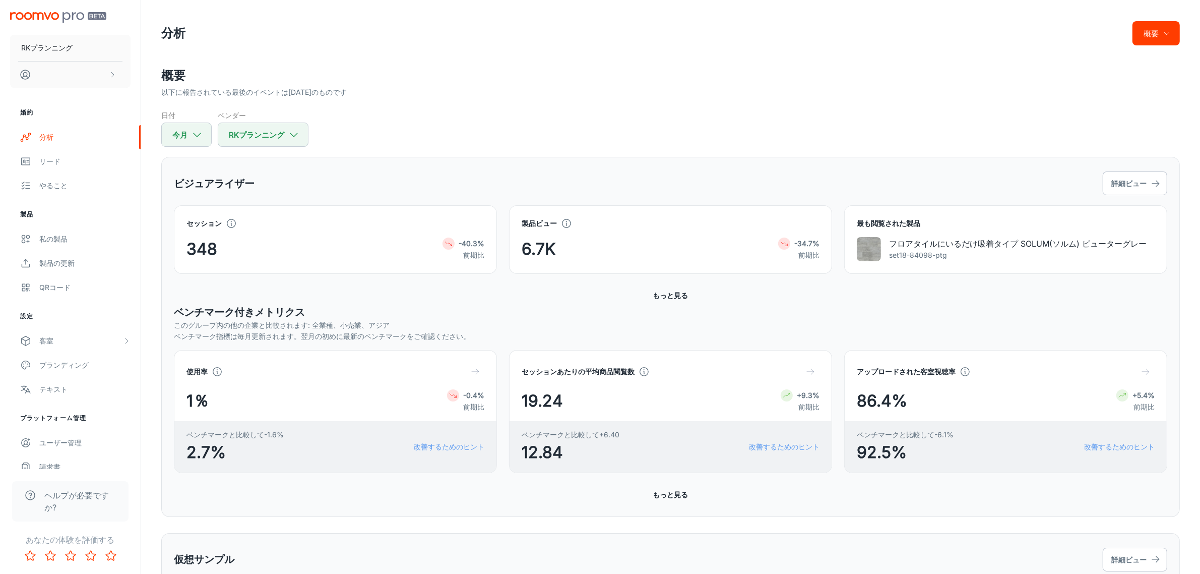
click at [647, 98] on div "概要 以下に報告されている最後のイベントは[DATE]のものです 日付 今月 ベンダー RKプランニング" at bounding box center [670, 107] width 1019 height 80
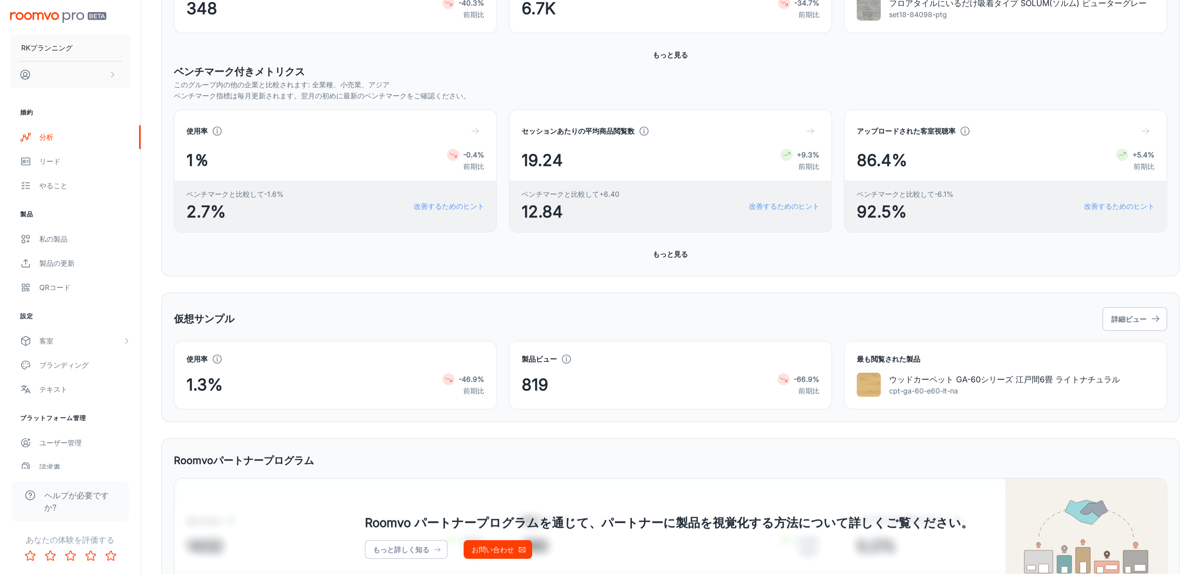
scroll to position [252, 0]
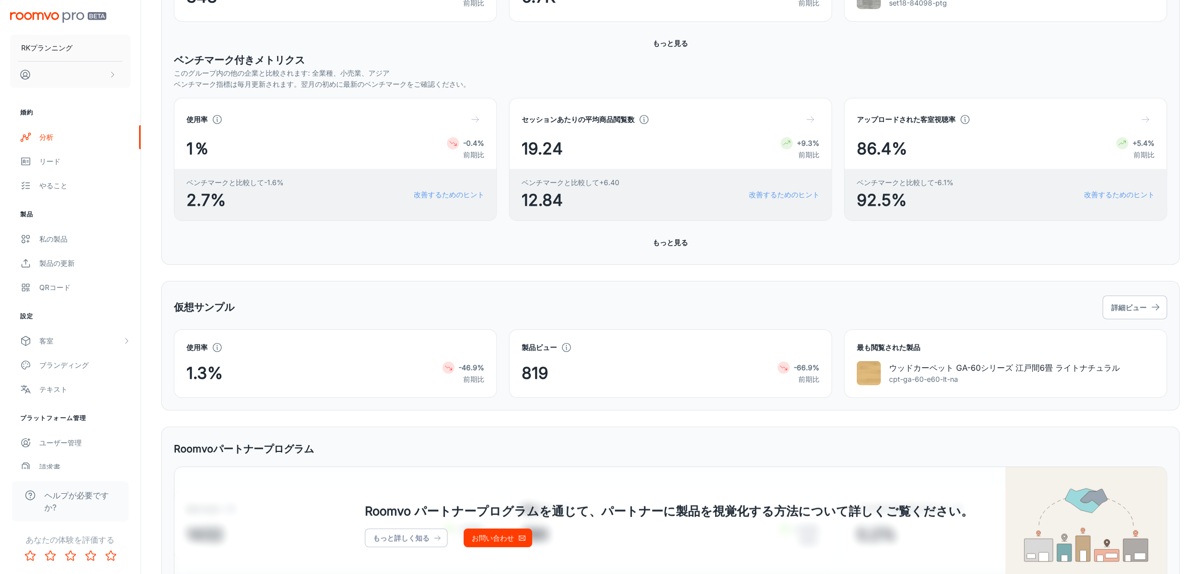
click at [672, 267] on div "ビジュアライザー 詳細ビュー セッション 348 -40.3% 前期比 製品ビュー 6.7K -34.7% 前期比 最も閲覧された製品 フロアタイルにいるだけ…" at bounding box center [670, 250] width 1019 height 691
click at [672, 264] on div "ビジュアライザー 詳細ビュー セッション 348 -40.3% 前期比 製品ビュー 6.7K -34.7% 前期比 最も閲覧された製品 フロアタイルにいるだけ…" at bounding box center [670, 85] width 1019 height 360
click at [667, 241] on font "もっと見る" at bounding box center [670, 242] width 35 height 9
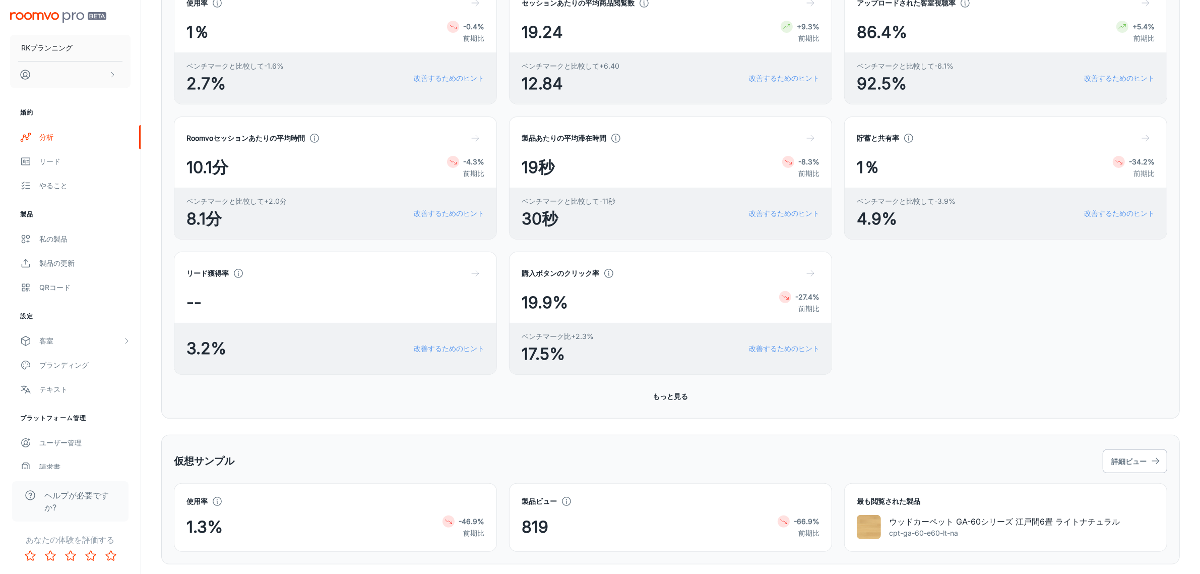
scroll to position [378, 0]
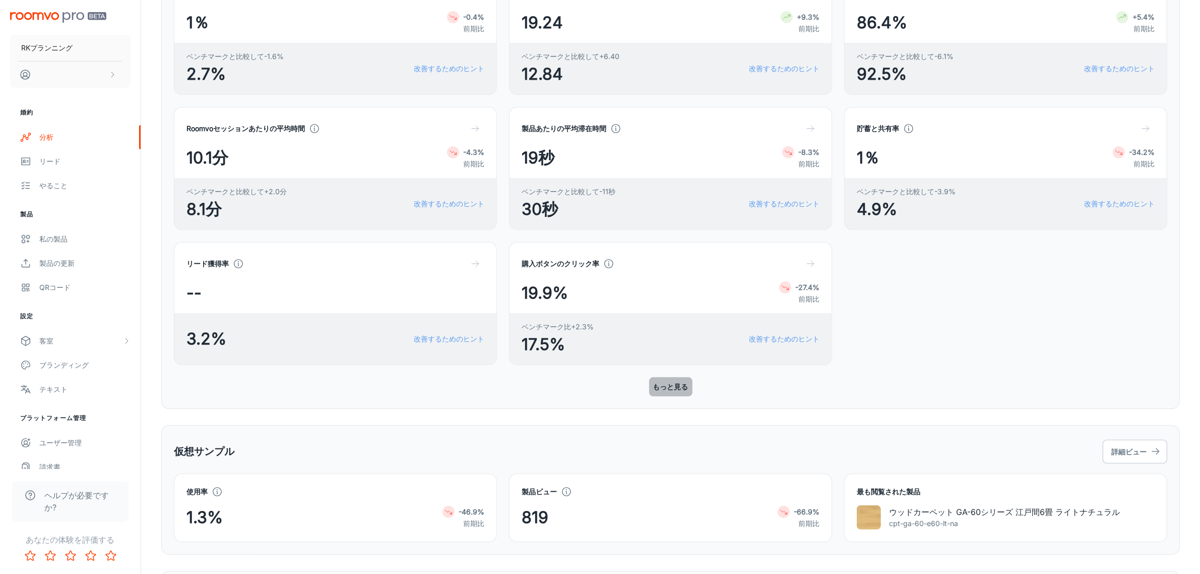
click at [684, 381] on font "もっと見る" at bounding box center [670, 386] width 35 height 13
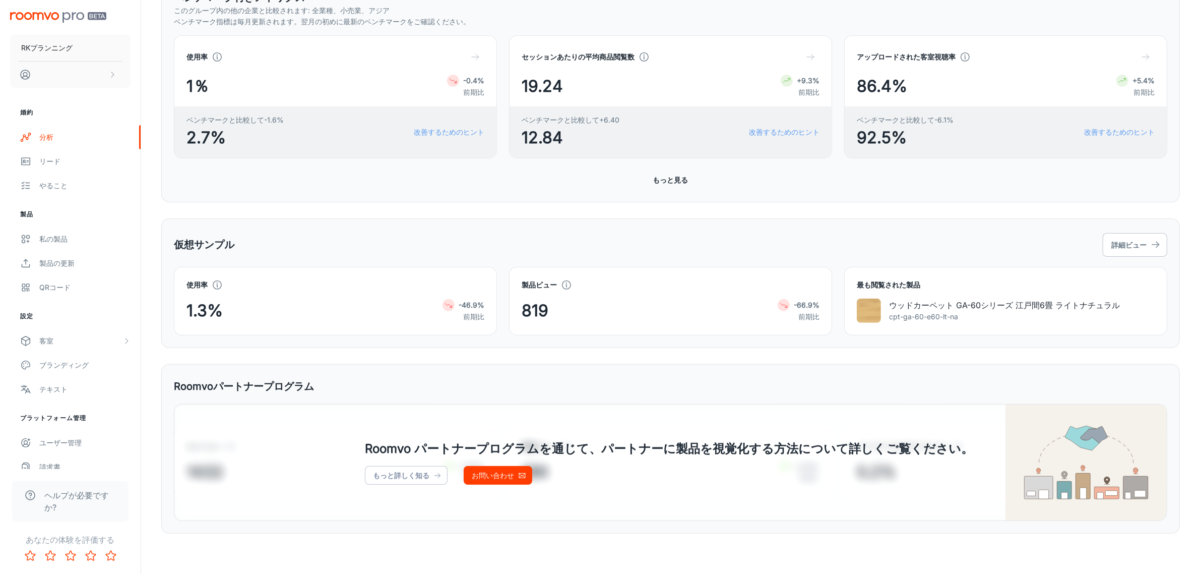
scroll to position [314, 0]
click at [46, 181] on font "やること" at bounding box center [53, 185] width 28 height 9
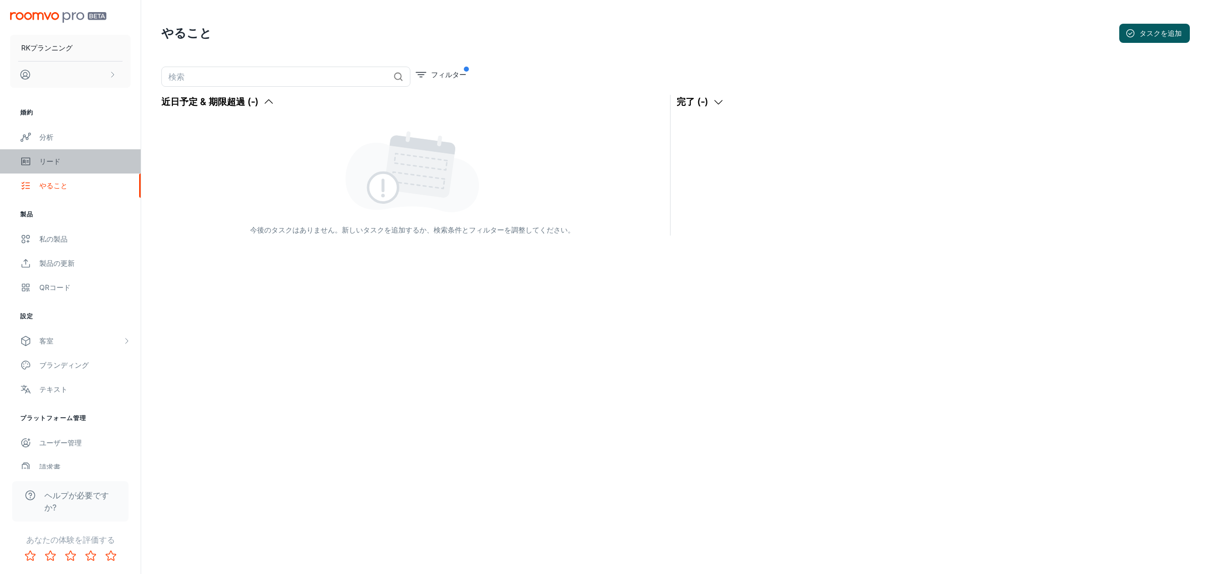
click at [41, 169] on link "リード" at bounding box center [70, 161] width 141 height 24
